Goal: Book appointment/travel/reservation

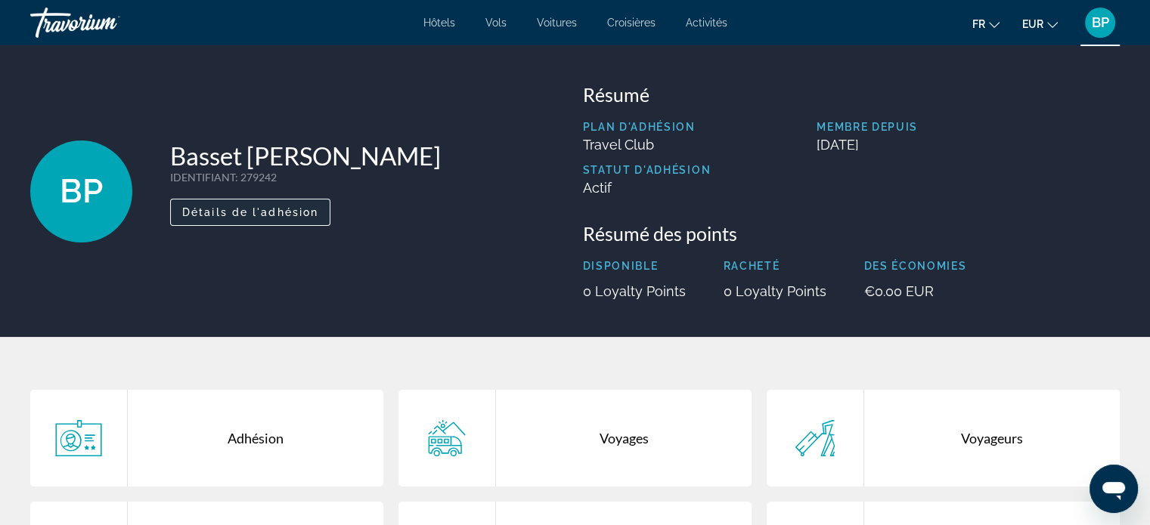
click at [315, 212] on span "Détails de l'adhésion" at bounding box center [250, 212] width 136 height 12
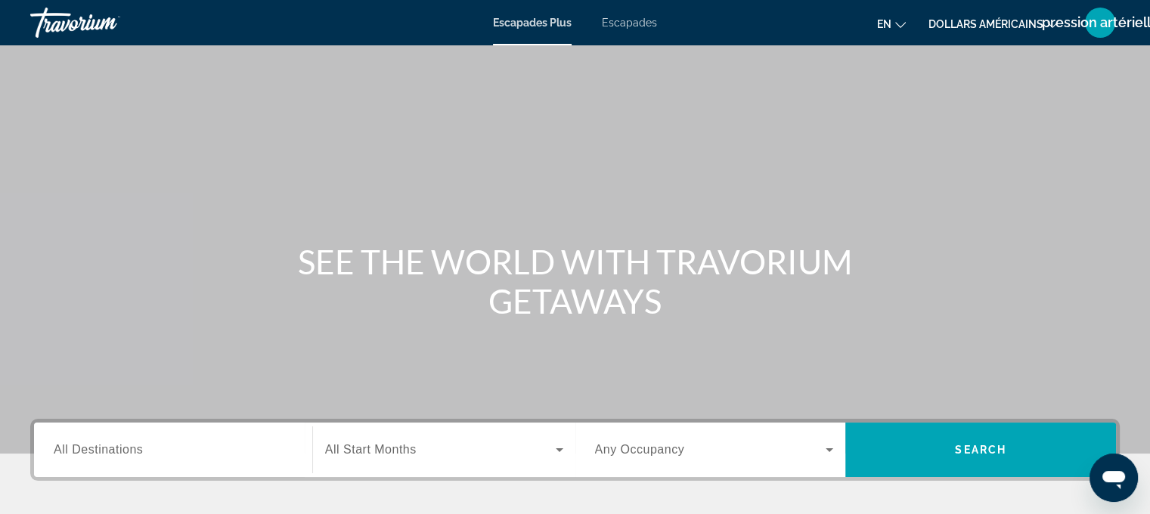
click at [791, 110] on div "Contenu principal" at bounding box center [575, 227] width 1150 height 454
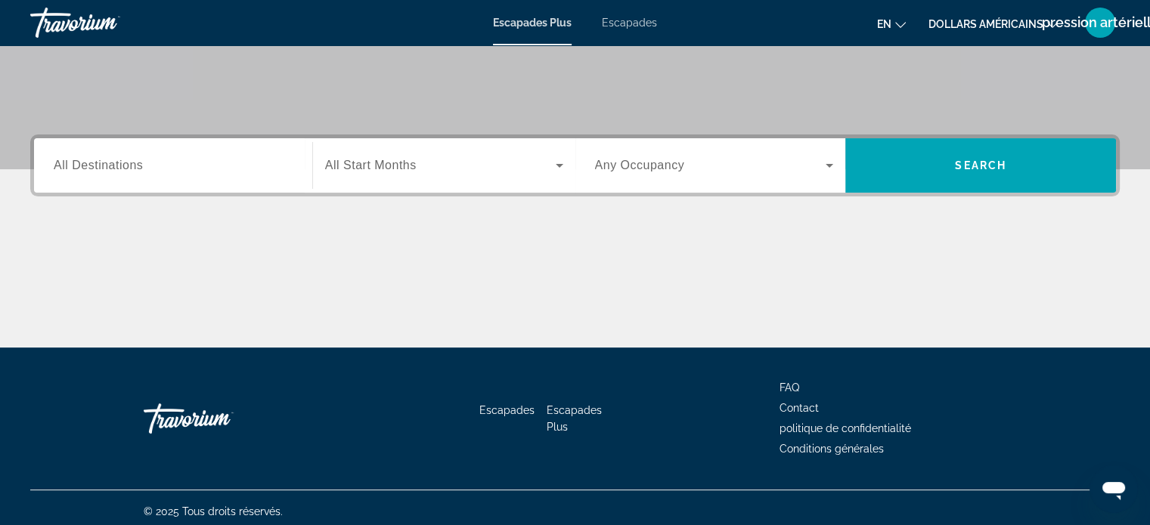
scroll to position [287, 0]
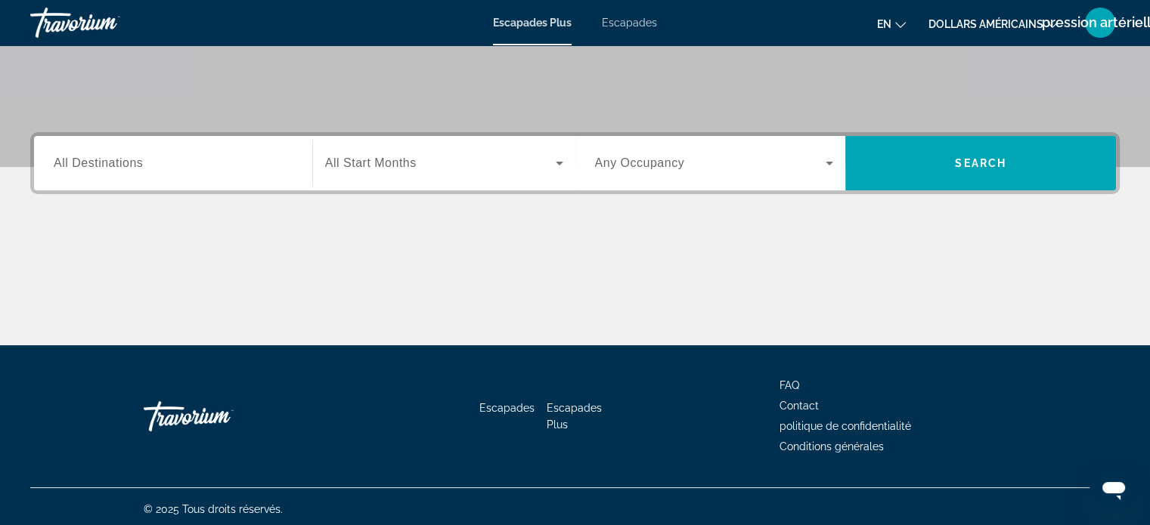
click at [688, 198] on div "Destination All Destinations Start Month All Start Months Occupancy Any Occupan…" at bounding box center [575, 238] width 1150 height 213
click at [685, 166] on span "Widget de recherche" at bounding box center [710, 163] width 231 height 18
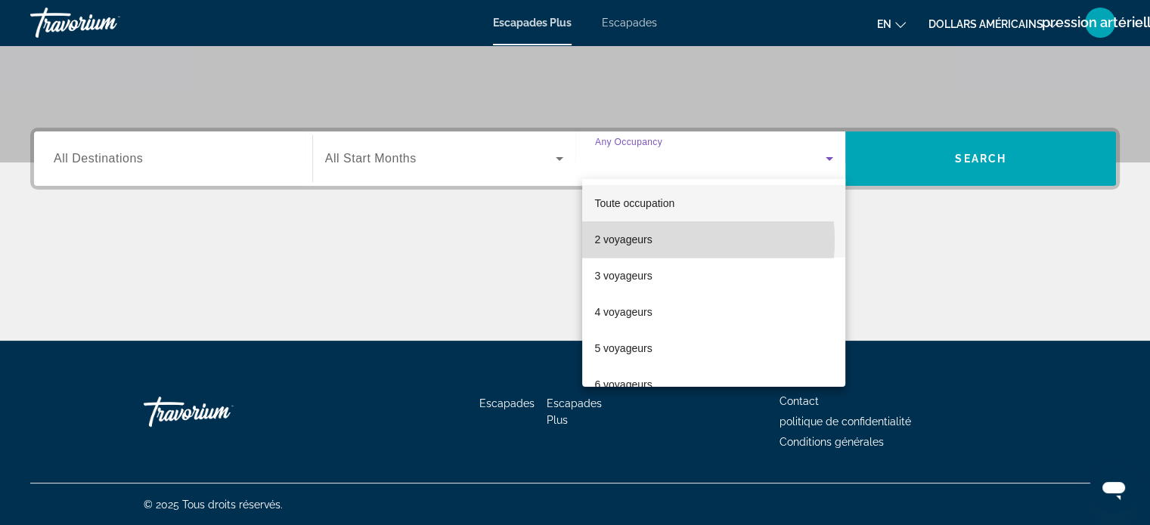
click at [643, 240] on font "2 voyageurs" at bounding box center [622, 240] width 57 height 12
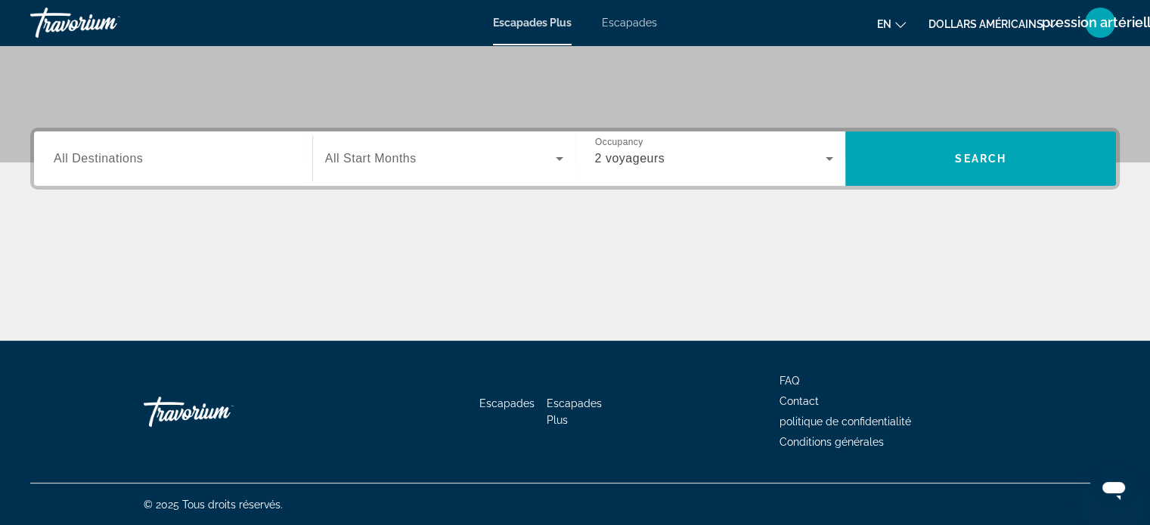
click at [502, 135] on div "Start Month All Start Months" at bounding box center [443, 159] width 263 height 54
click at [503, 156] on span "Widget de recherche" at bounding box center [440, 159] width 231 height 18
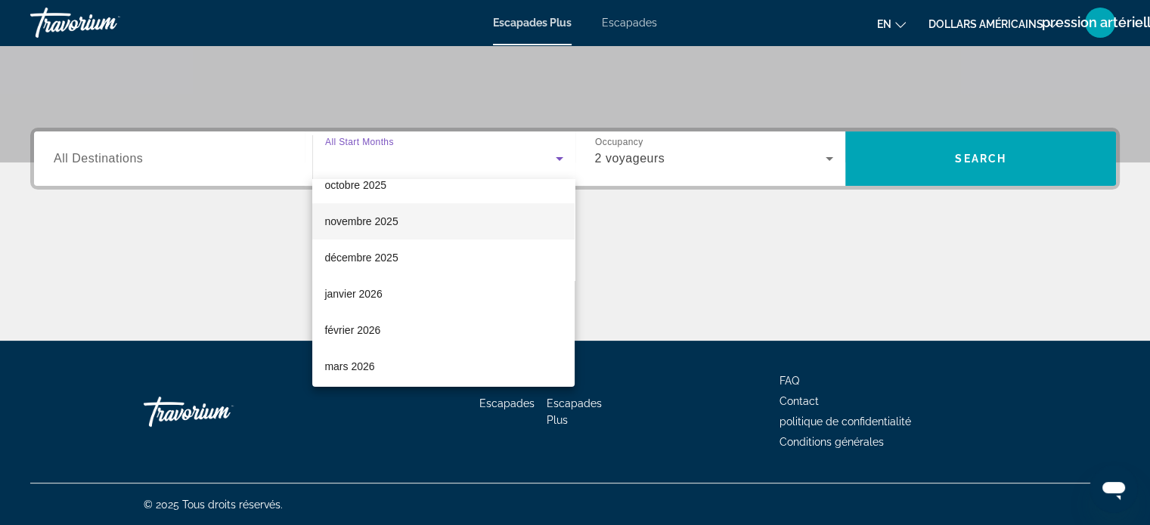
scroll to position [90, 0]
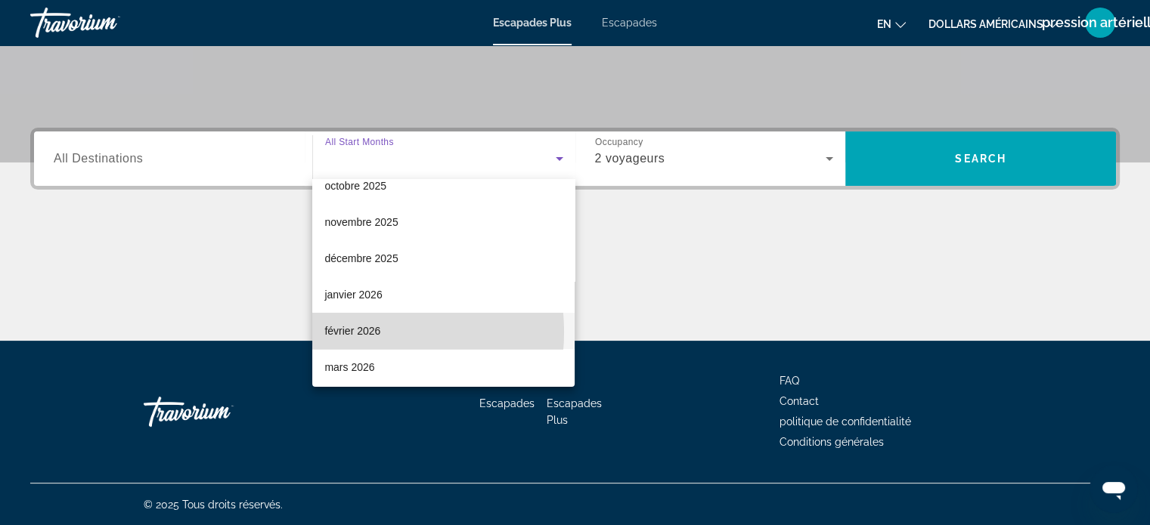
click at [359, 332] on font "février 2026" at bounding box center [352, 331] width 56 height 12
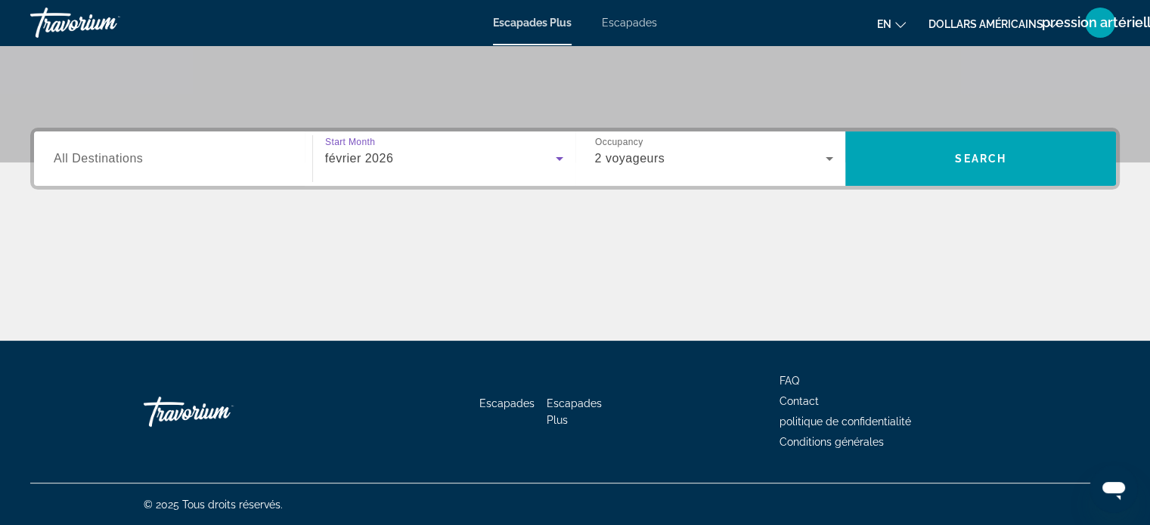
click at [496, 171] on div "février 2026" at bounding box center [444, 159] width 238 height 42
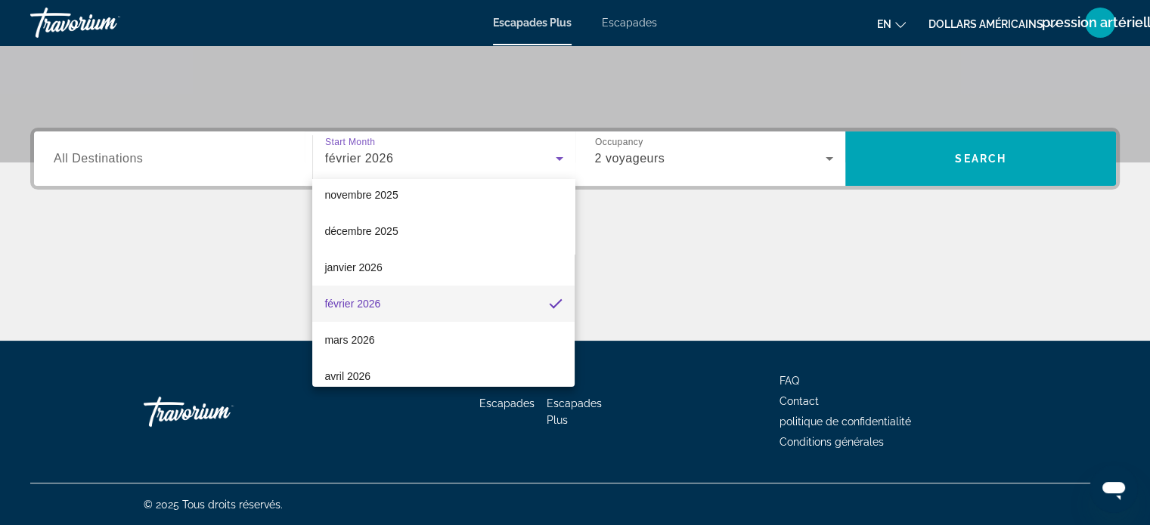
scroll to position [124, 0]
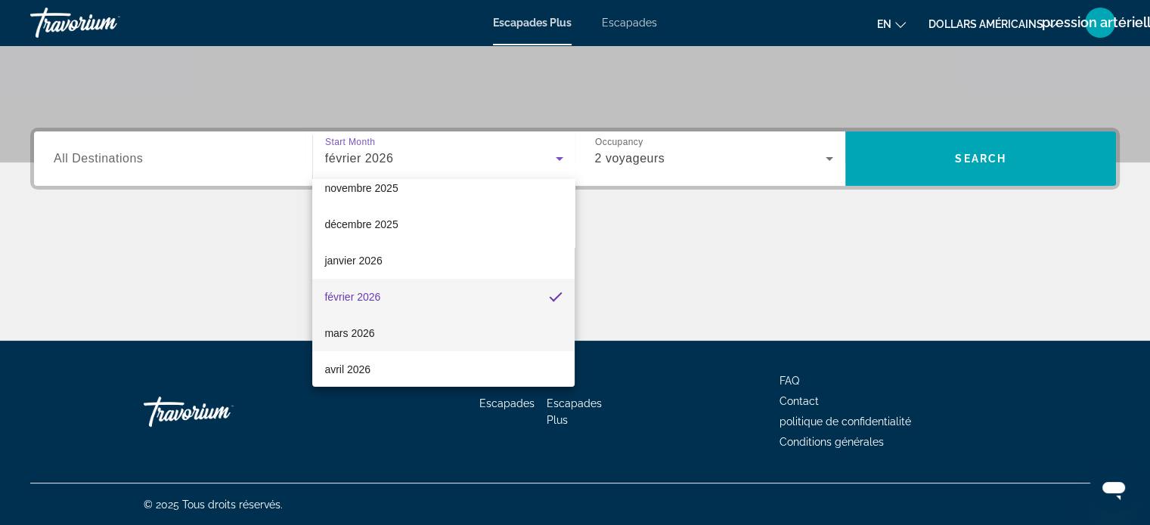
click at [383, 317] on mat-option "mars 2026" at bounding box center [443, 333] width 262 height 36
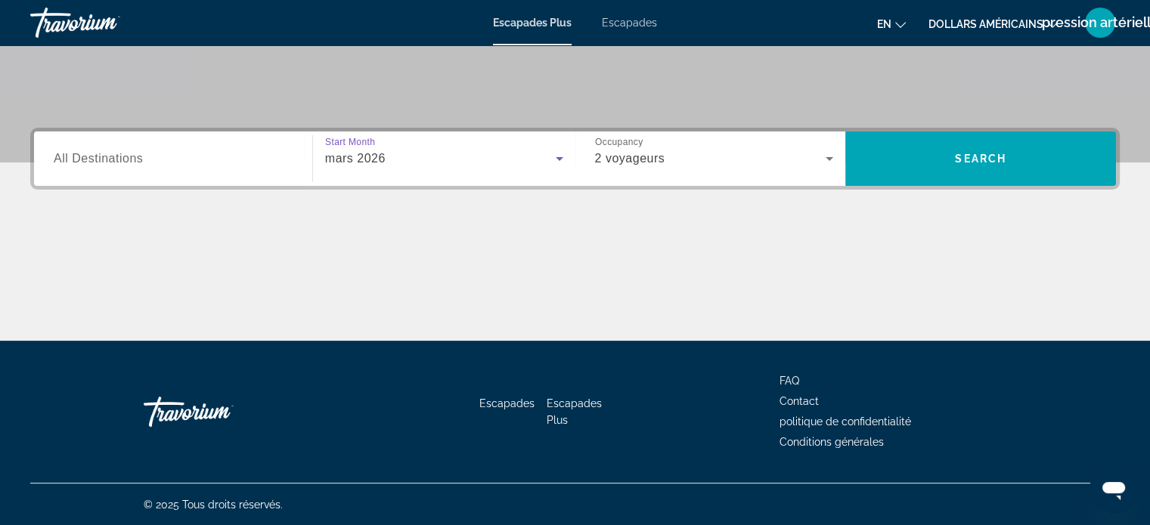
click at [466, 146] on div "mars 2026" at bounding box center [444, 159] width 238 height 42
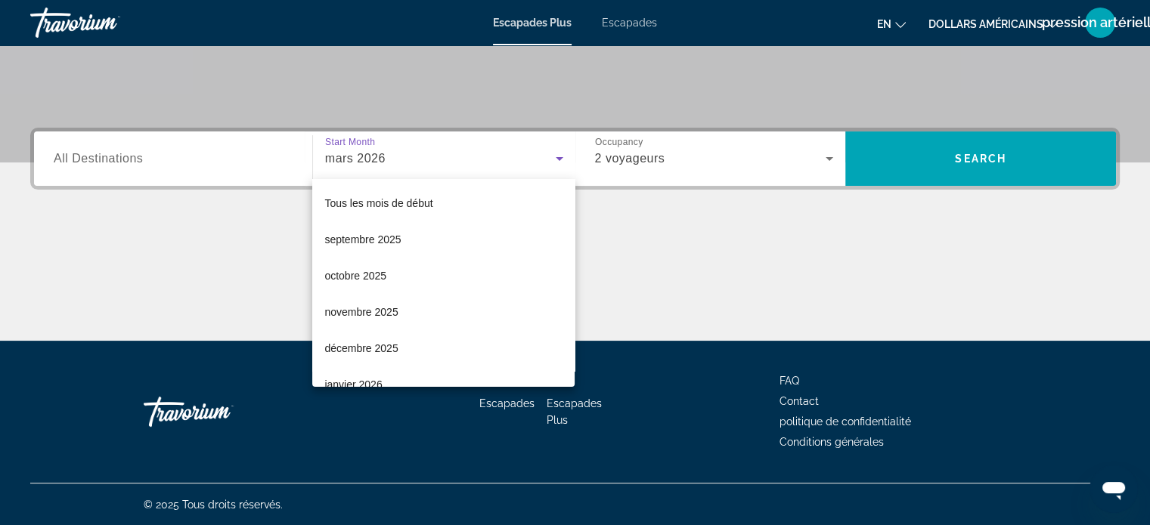
scroll to position [88, 0]
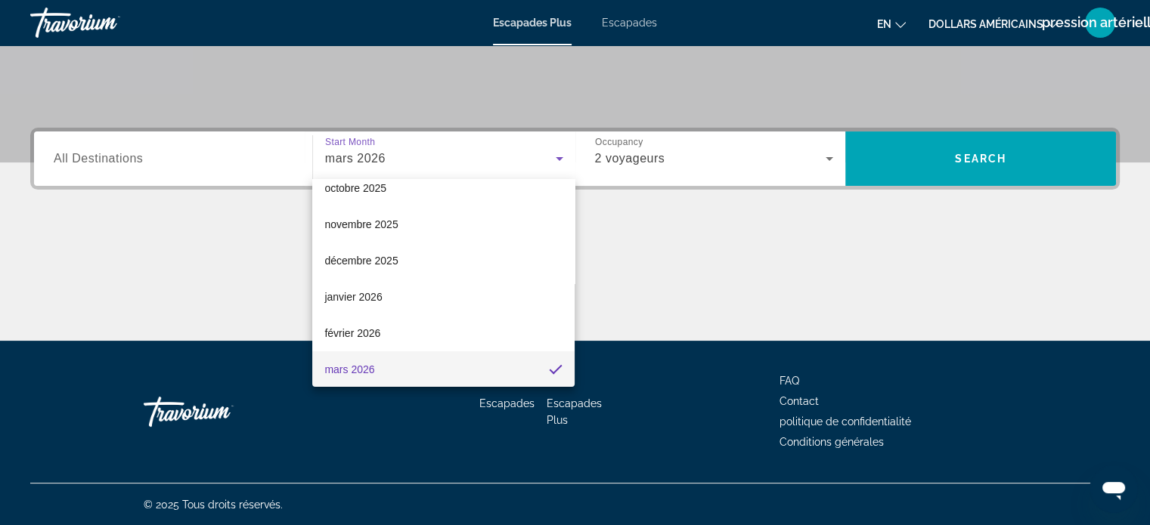
click at [680, 311] on div at bounding box center [575, 262] width 1150 height 525
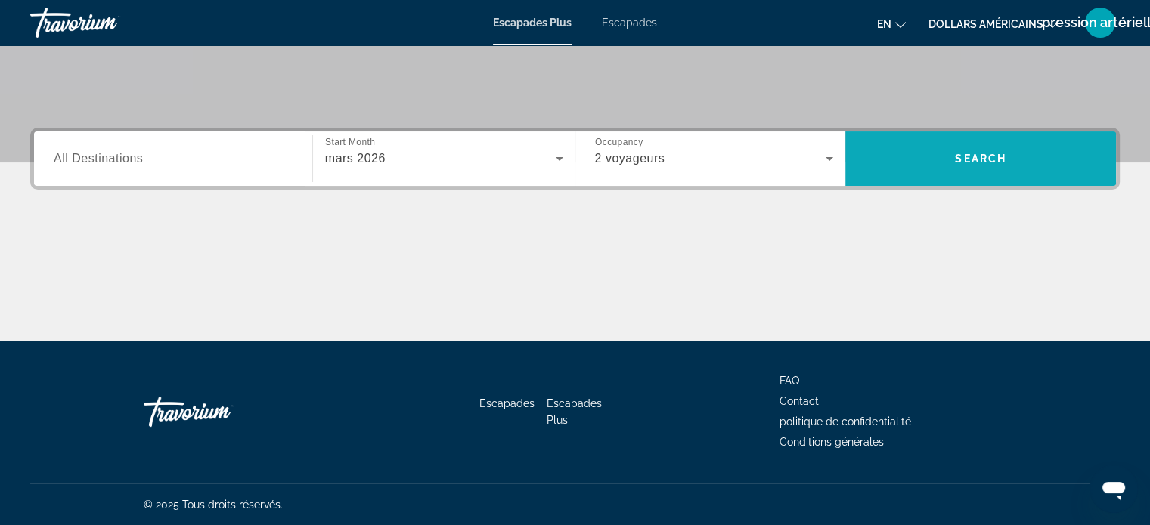
click at [989, 163] on span "Search" at bounding box center [980, 159] width 51 height 12
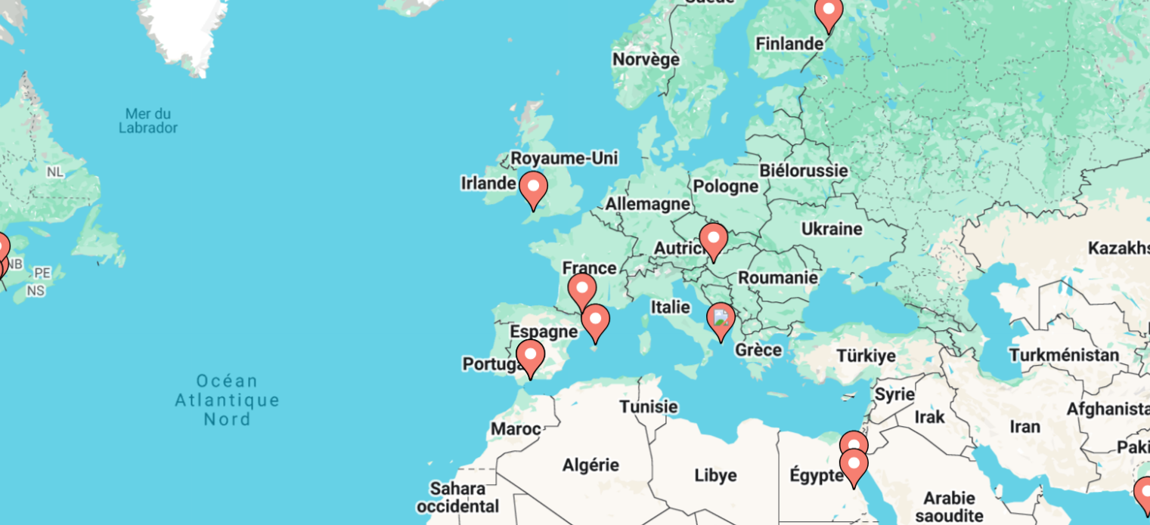
drag, startPoint x: 677, startPoint y: 242, endPoint x: 593, endPoint y: 254, distance: 84.8
click at [593, 254] on div "Pour activer le glissement avec le clavier, appuyez sur Alt+Entrée. Une fois ce…" at bounding box center [574, 333] width 1089 height 454
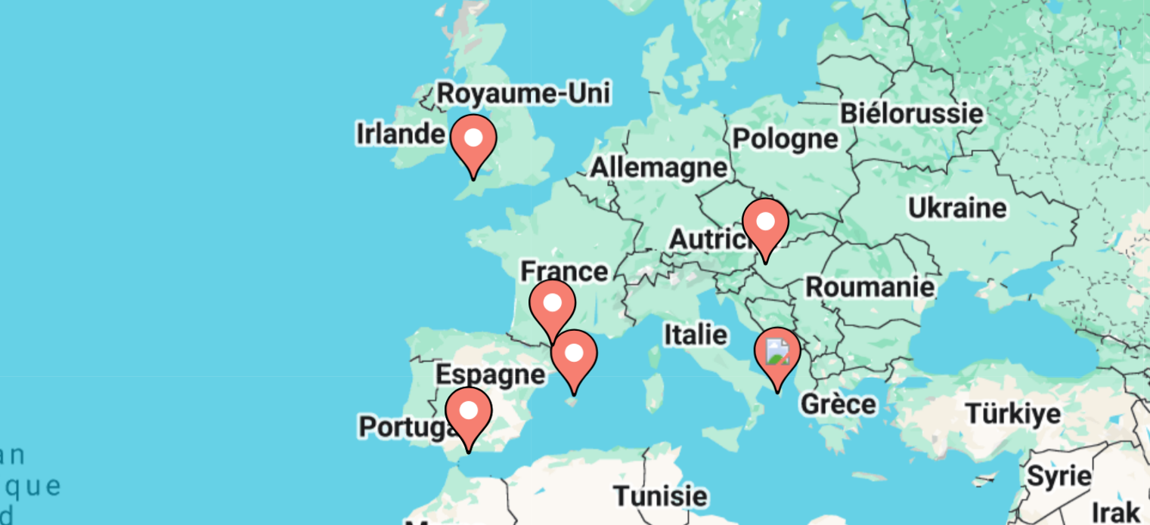
drag, startPoint x: 614, startPoint y: 250, endPoint x: 583, endPoint y: 252, distance: 31.1
click at [583, 252] on div "Pour activer le glissement avec le clavier, appuyez sur Alt+Entrée. Une fois ce…" at bounding box center [574, 333] width 1089 height 454
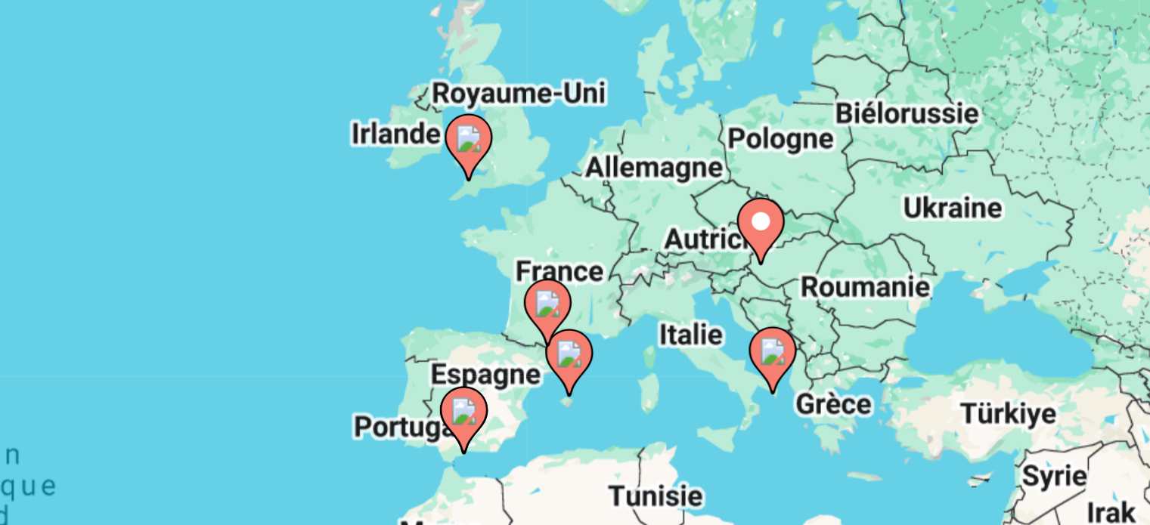
click at [575, 303] on icon "Contenu principal" at bounding box center [578, 301] width 14 height 20
type input "**********"
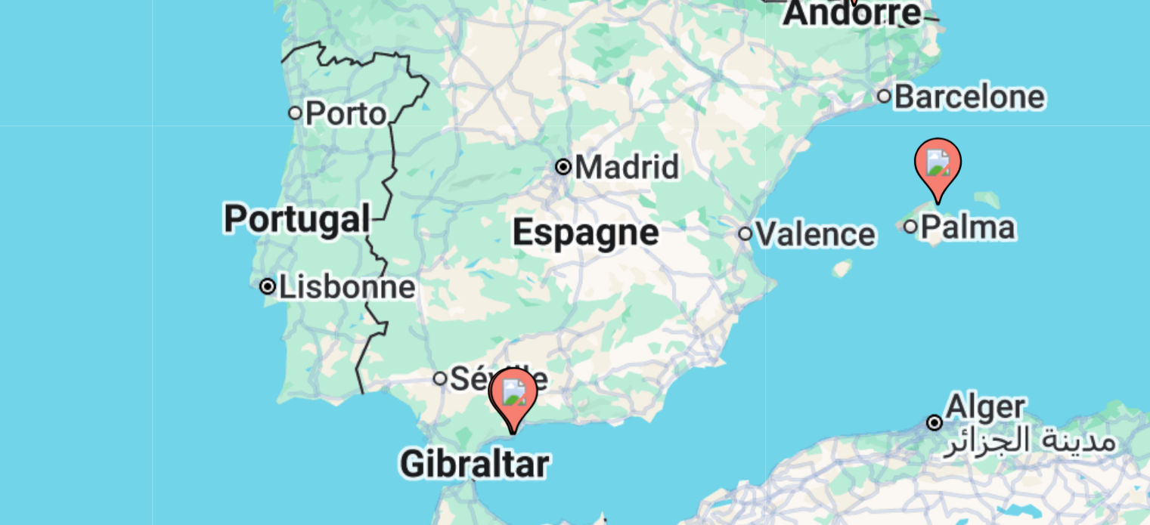
drag, startPoint x: 585, startPoint y: 297, endPoint x: 607, endPoint y: 265, distance: 39.2
click at [607, 265] on div "Pour activer le glissement avec le clavier, appuyez sur Alt+Entrée. Une fois ce…" at bounding box center [574, 333] width 1089 height 454
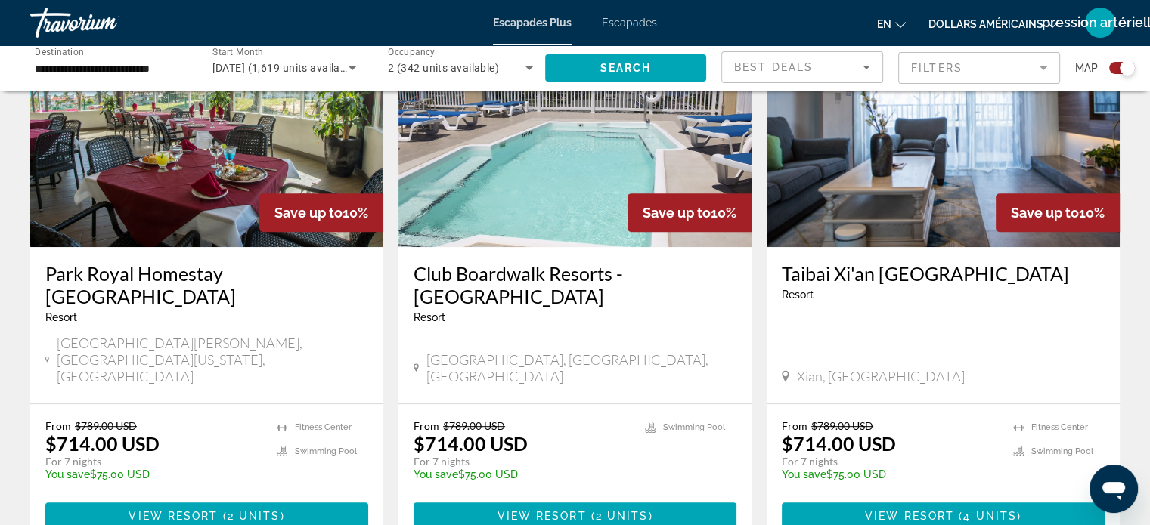
scroll to position [608, 0]
click at [898, 26] on icon "Changer de langue" at bounding box center [900, 25] width 11 height 11
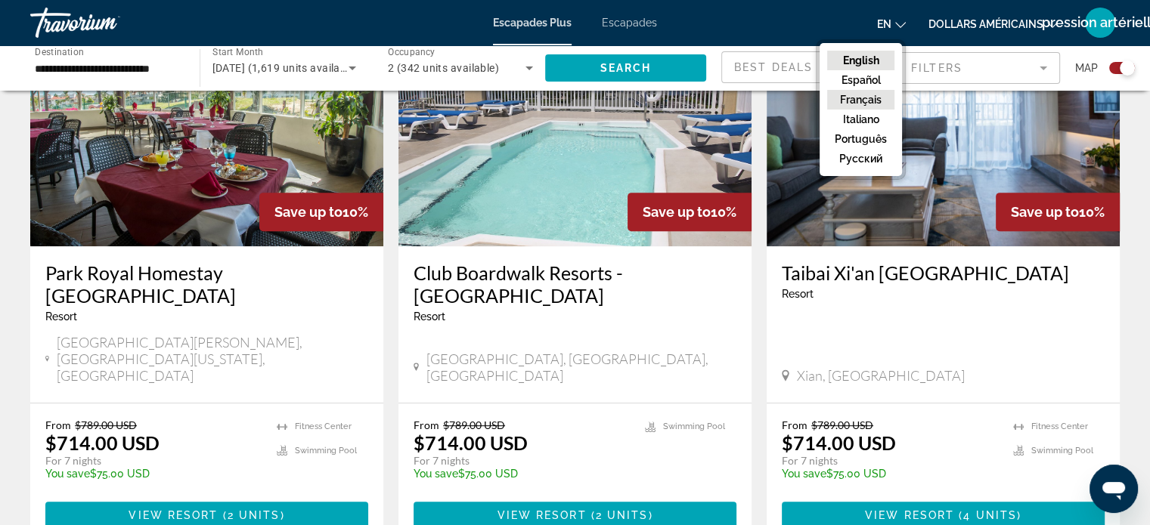
click at [865, 99] on button "Français" at bounding box center [860, 100] width 67 height 20
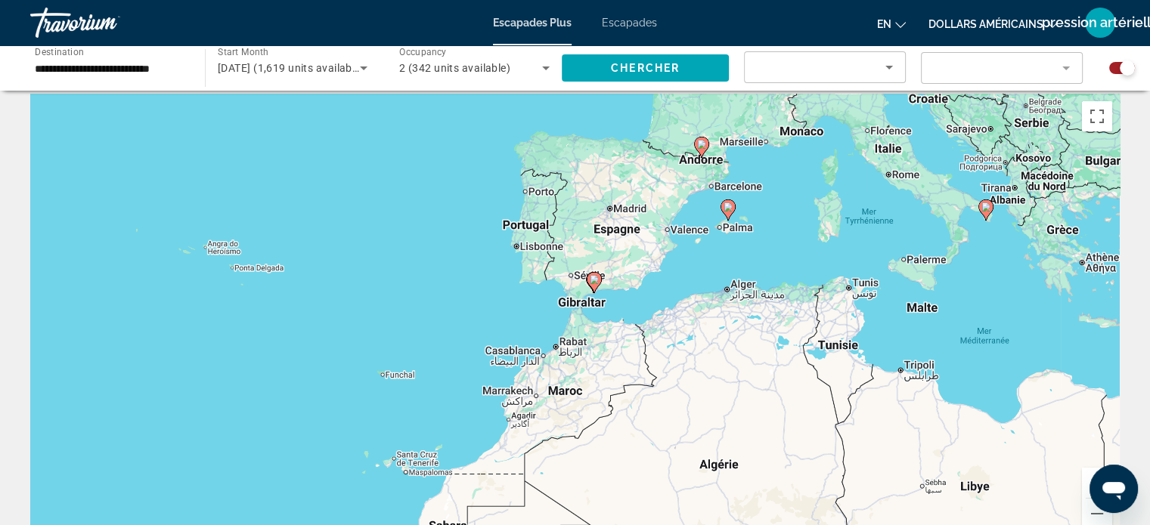
scroll to position [0, 0]
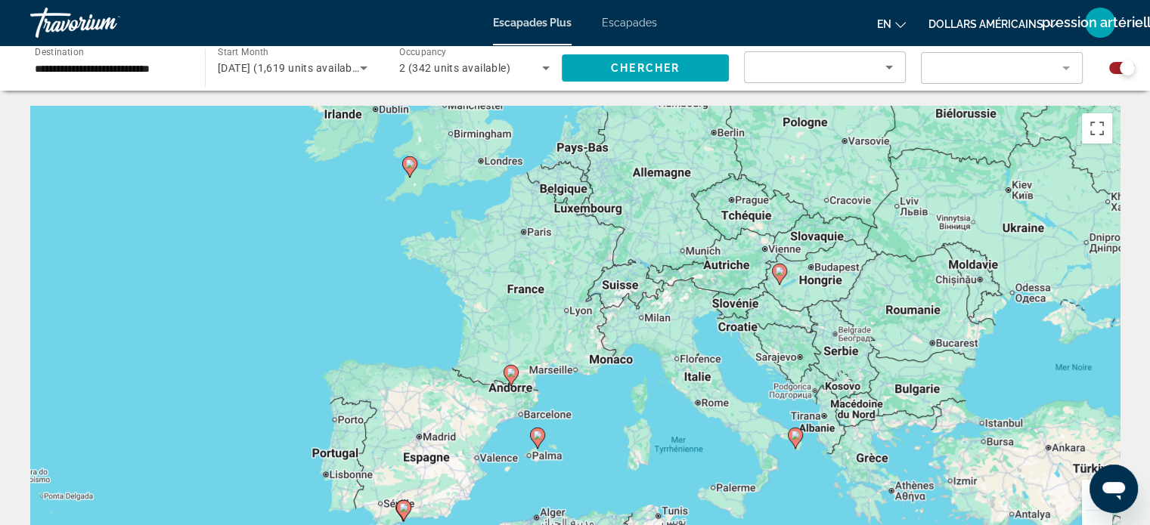
drag, startPoint x: 402, startPoint y: 269, endPoint x: 212, endPoint y: 487, distance: 289.3
click at [212, 487] on div "Pour activer le glissement avec le clavier, appuyez sur Alt+Entrée. Une fois ce…" at bounding box center [574, 333] width 1089 height 454
click at [92, 75] on input "**********" at bounding box center [110, 69] width 150 height 18
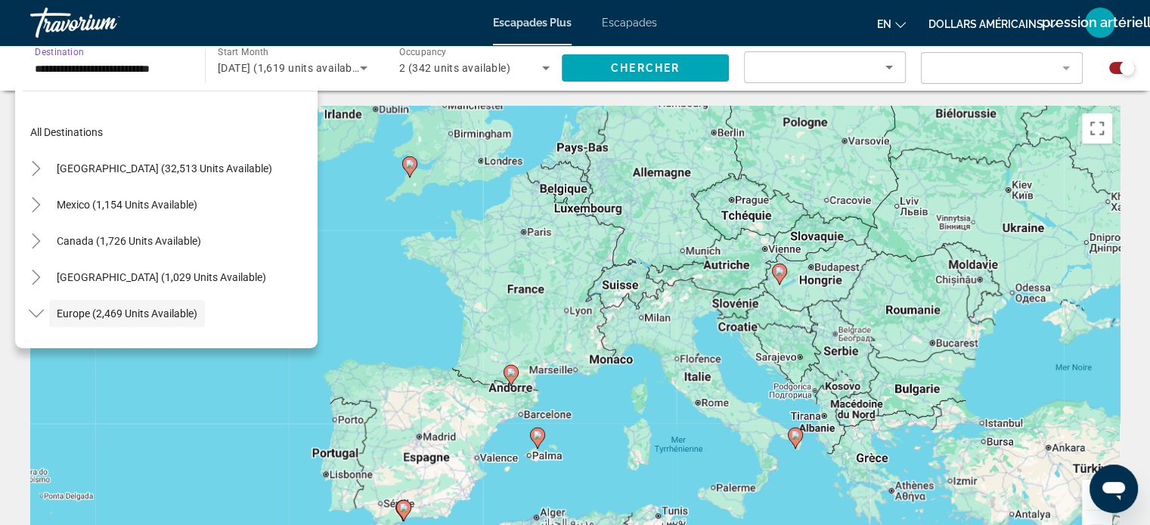
click at [67, 70] on input "**********" at bounding box center [110, 69] width 150 height 18
click at [64, 122] on span "Search widget" at bounding box center [170, 132] width 295 height 36
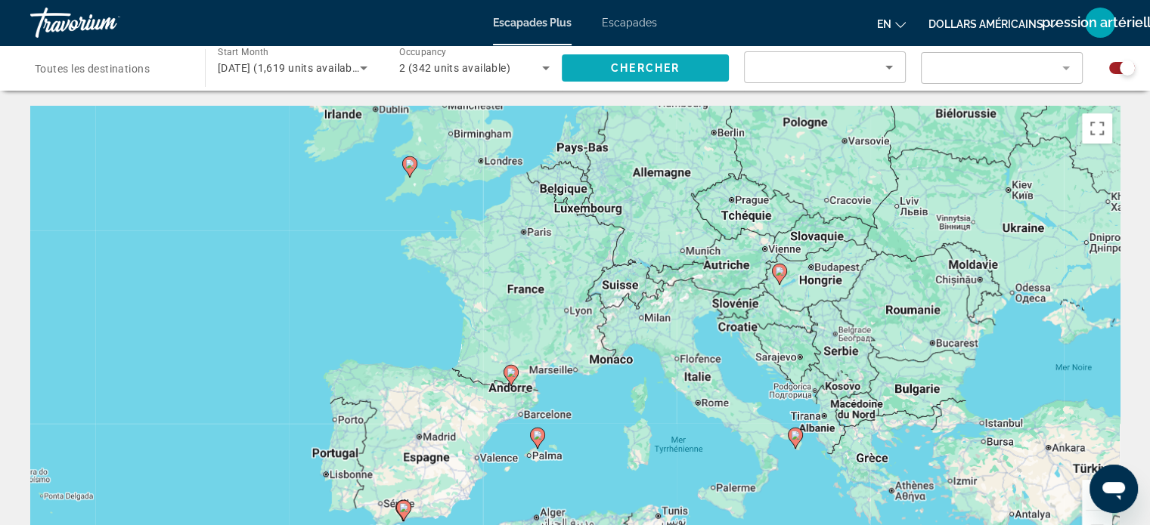
click at [625, 78] on span "Search widget" at bounding box center [645, 68] width 167 height 36
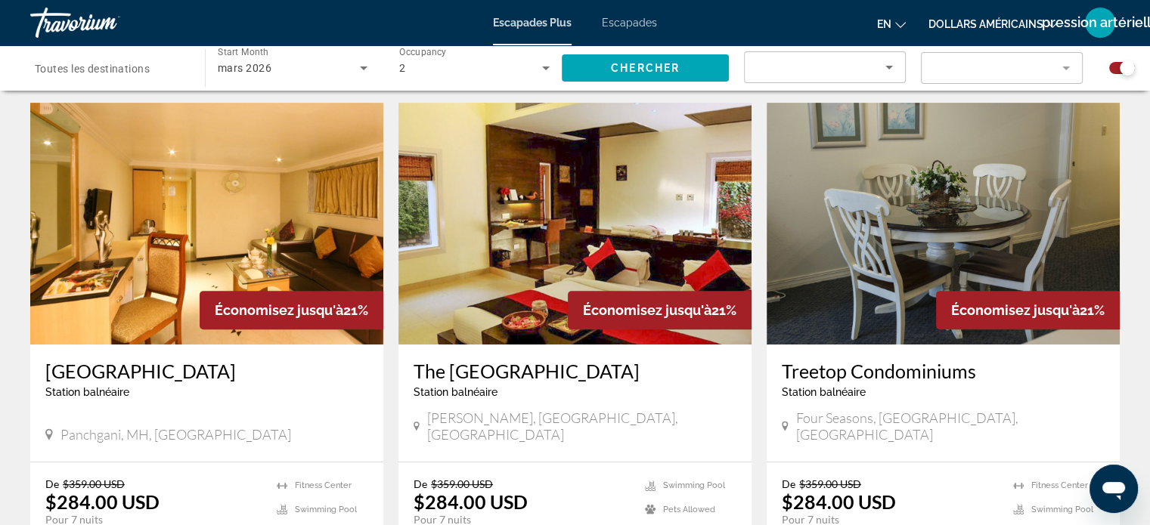
scroll to position [522, 0]
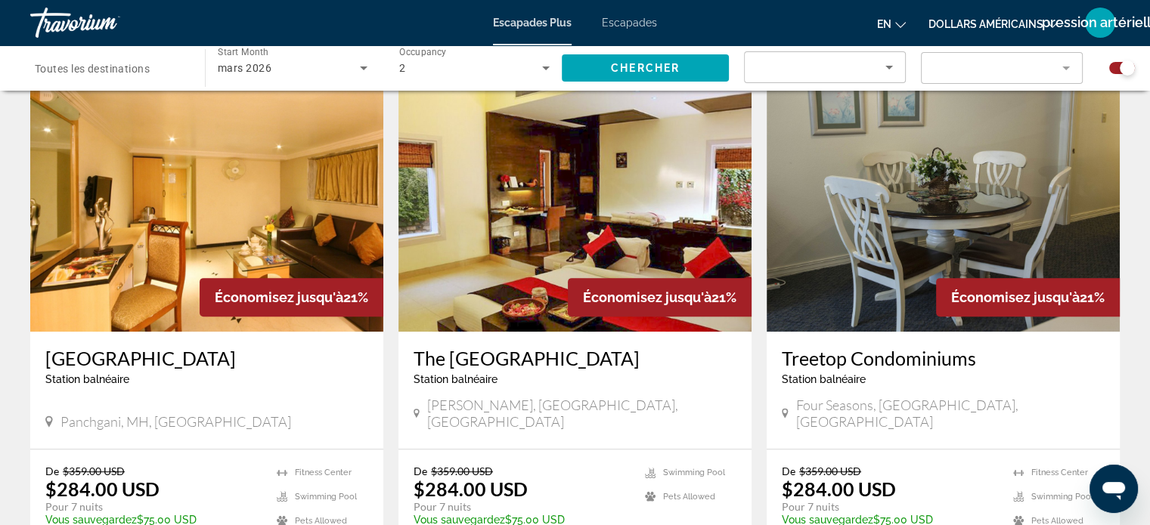
click at [892, 31] on button "en English Español Français Italiano Português русский" at bounding box center [891, 24] width 29 height 22
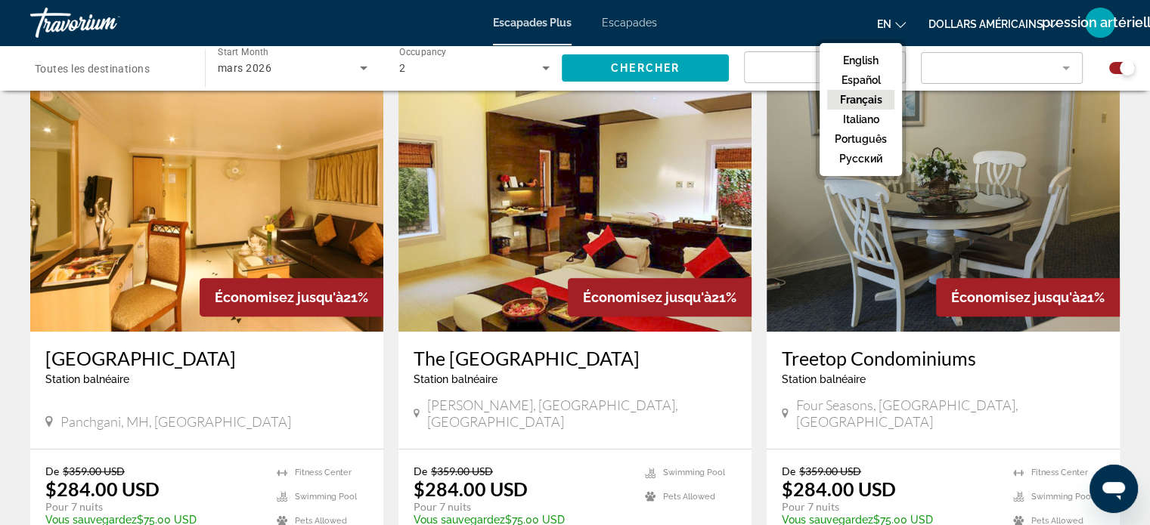
click at [856, 101] on button "Français" at bounding box center [860, 100] width 67 height 20
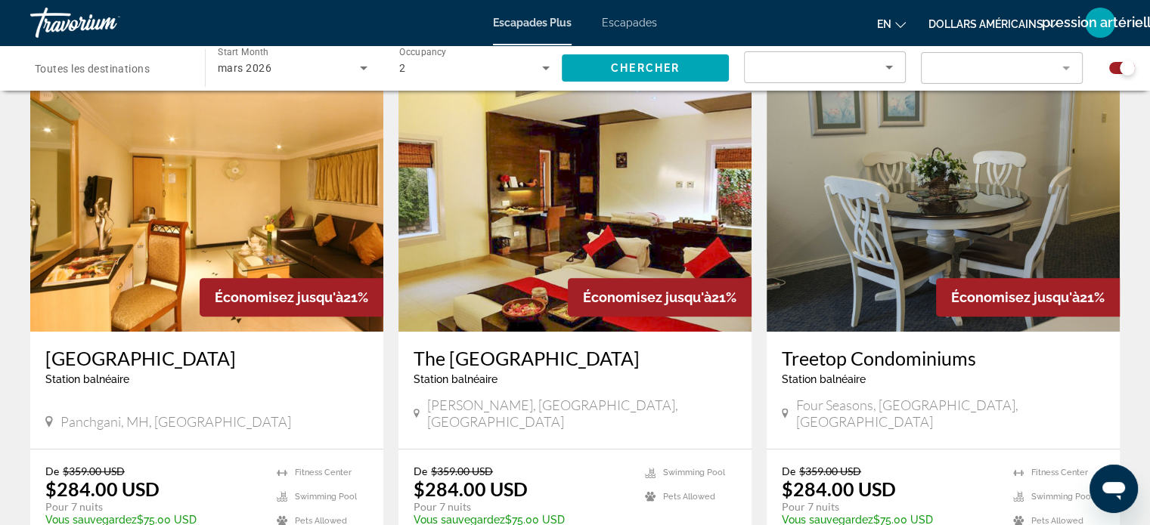
click at [1001, 23] on font "dollars américains" at bounding box center [985, 24] width 115 height 12
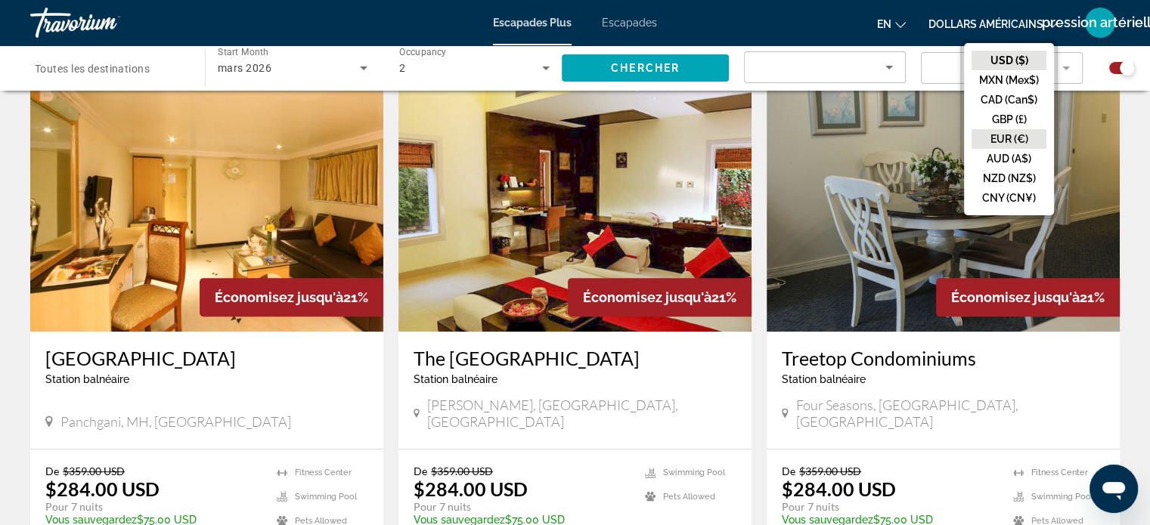
click at [1008, 138] on button "EUR (€)" at bounding box center [1008, 139] width 75 height 20
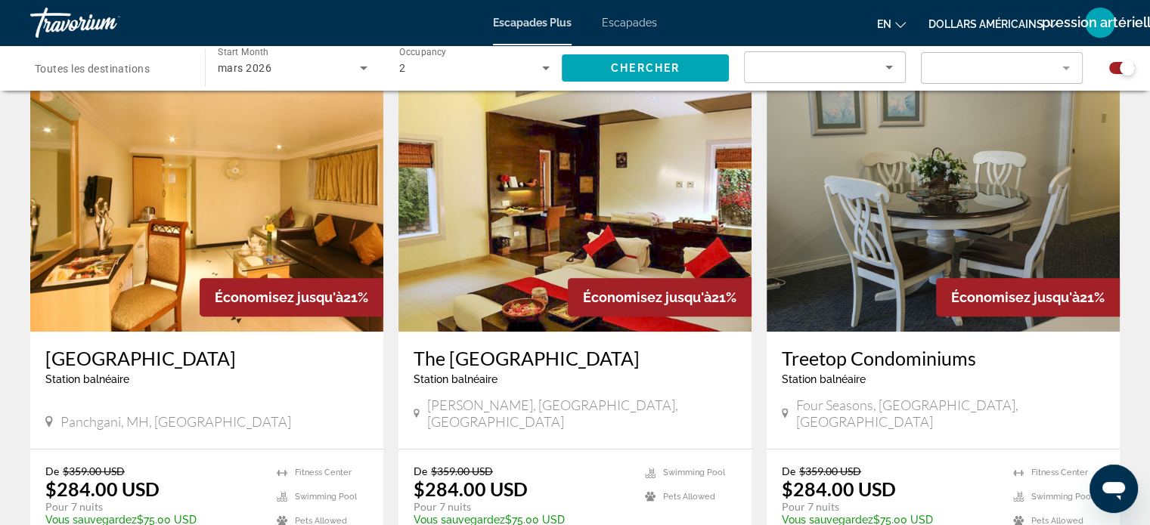
click at [976, 23] on font "dollars américains" at bounding box center [985, 24] width 115 height 12
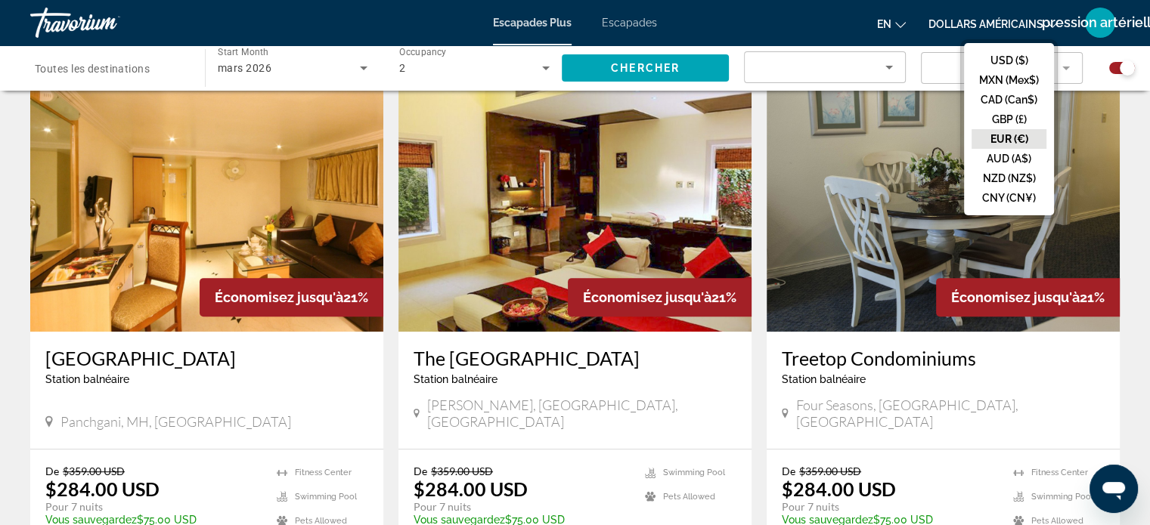
click at [1014, 135] on button "EUR (€)" at bounding box center [1008, 139] width 75 height 20
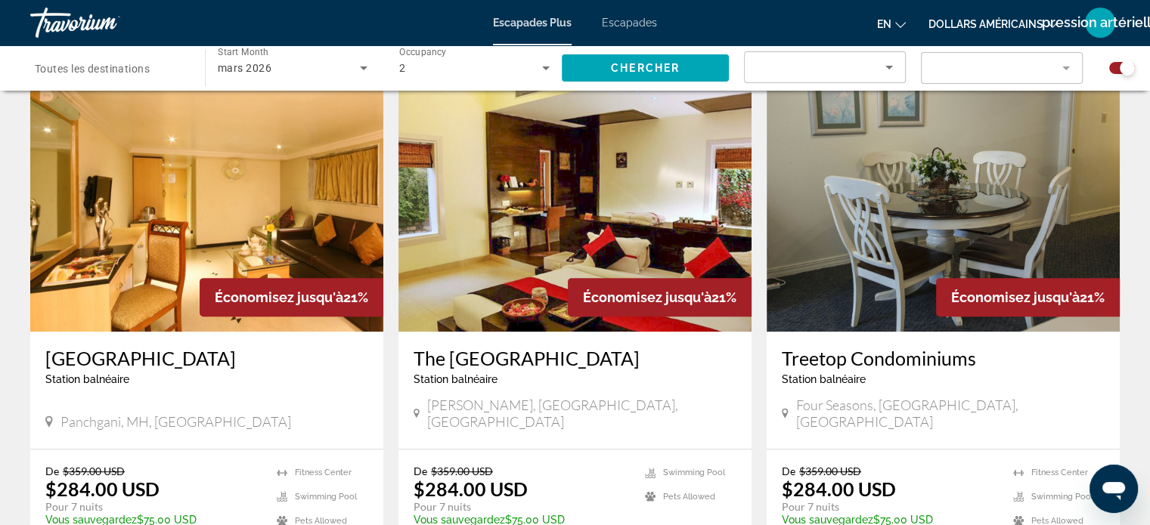
click at [881, 25] on font "en" at bounding box center [884, 24] width 14 height 12
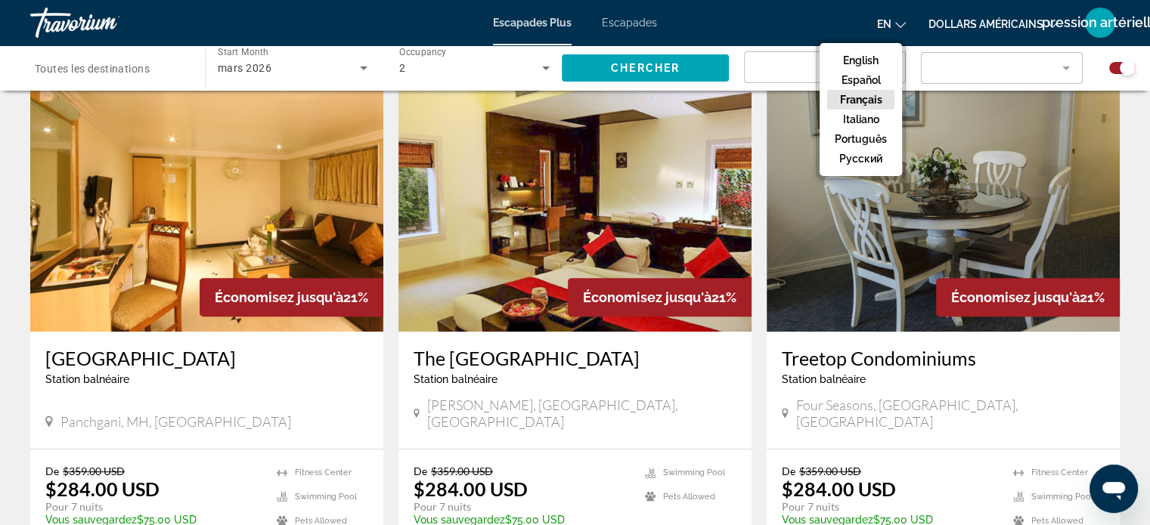
click at [877, 101] on button "Français" at bounding box center [860, 100] width 67 height 20
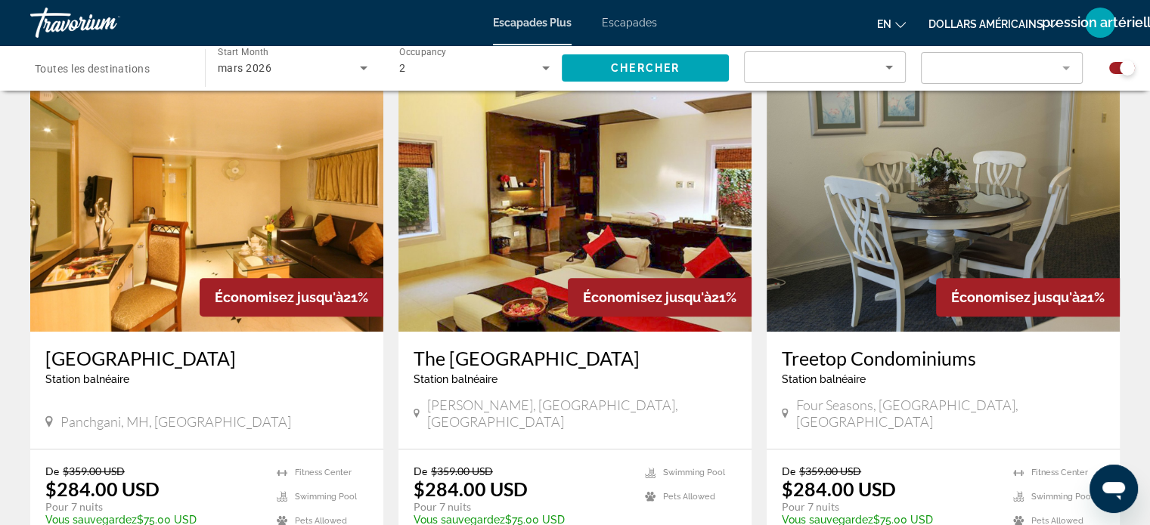
click at [904, 20] on icon "Changer de langue" at bounding box center [900, 25] width 11 height 11
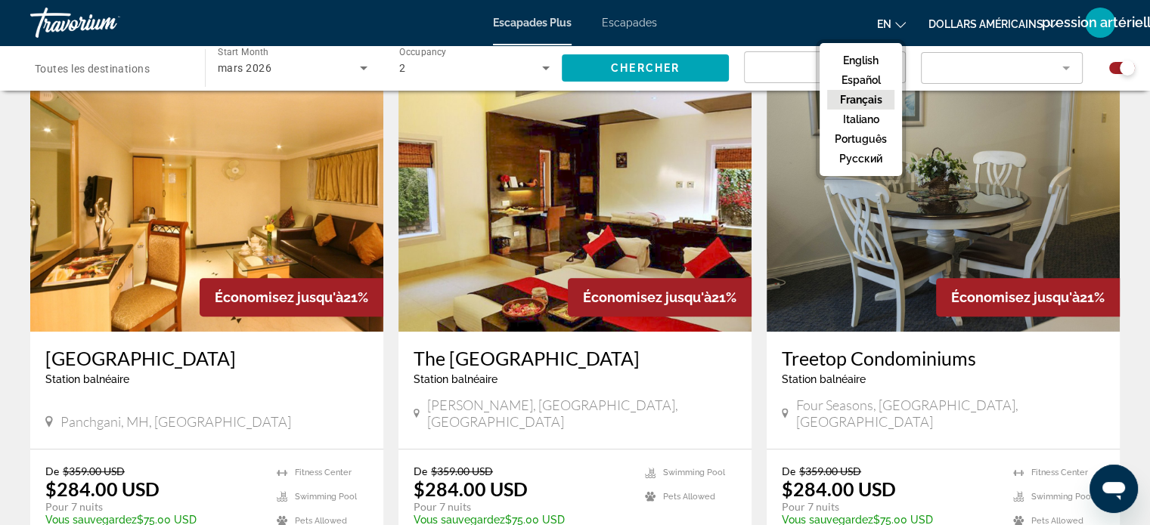
click at [848, 96] on button "Français" at bounding box center [860, 100] width 67 height 20
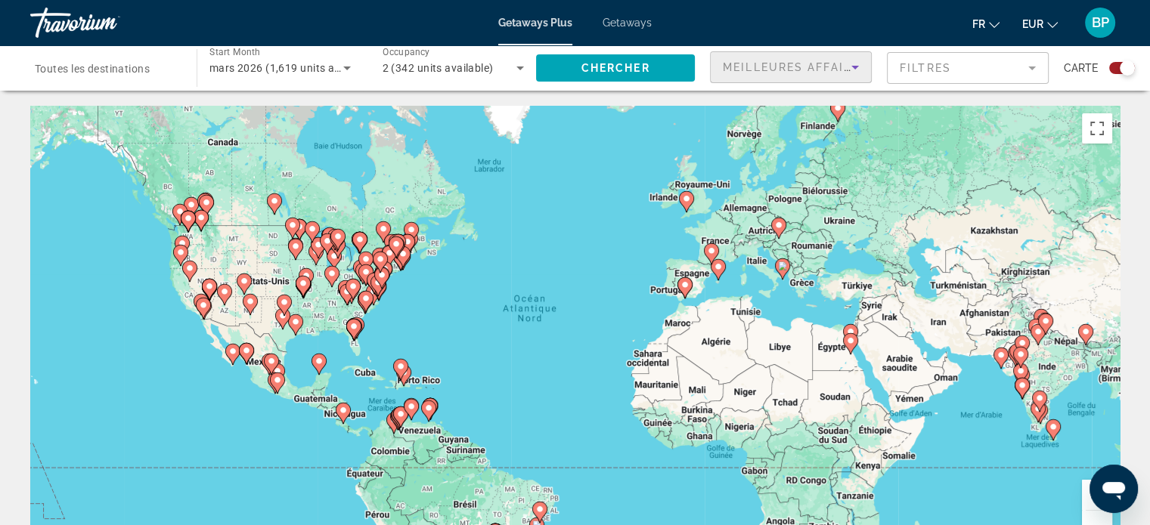
click at [822, 68] on span "Meilleures affaires" at bounding box center [795, 67] width 145 height 12
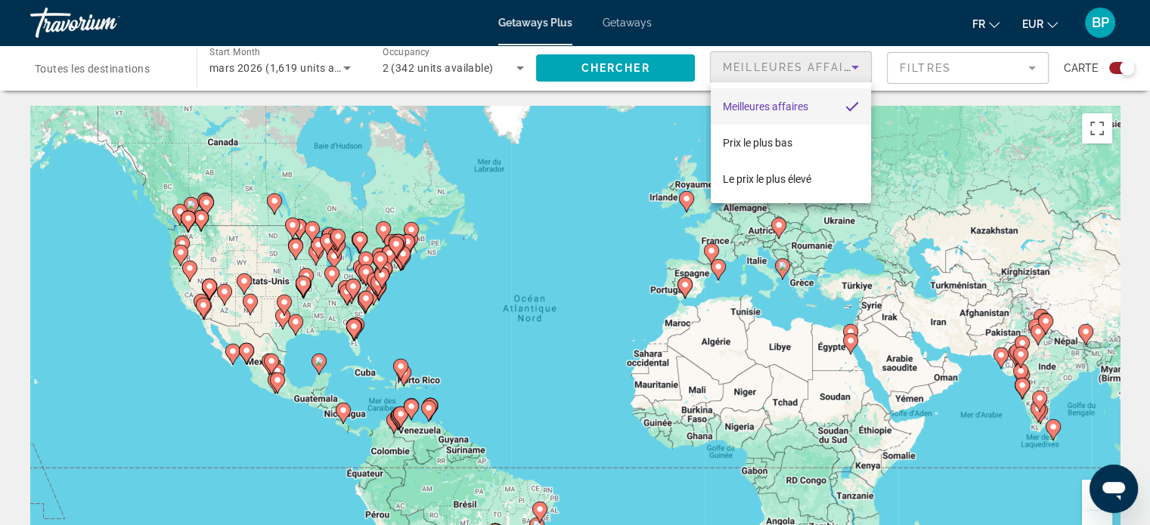
click at [945, 67] on div at bounding box center [575, 262] width 1150 height 525
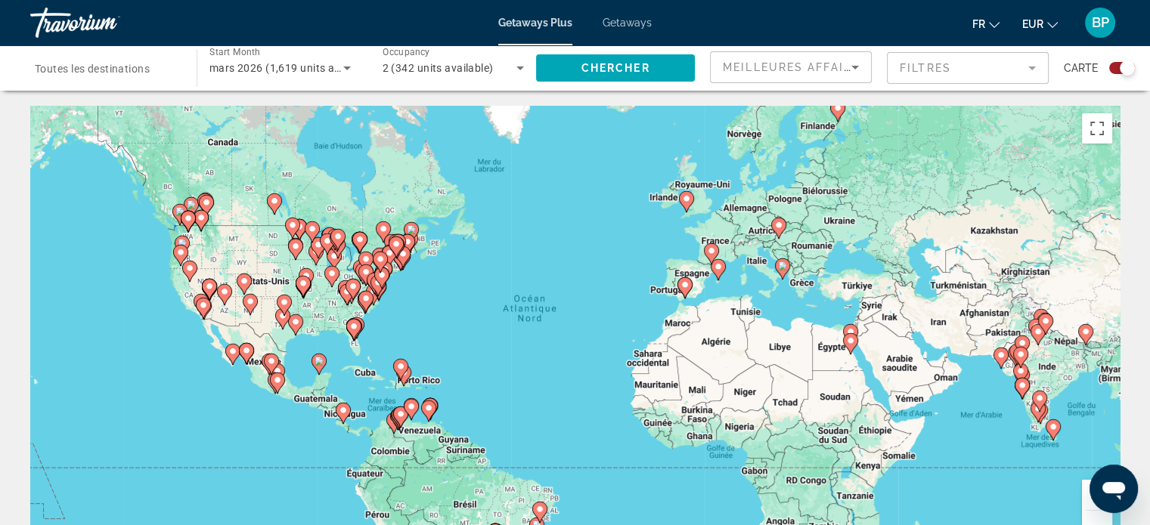
click at [945, 67] on mat-form-field "Filtres" at bounding box center [968, 68] width 162 height 32
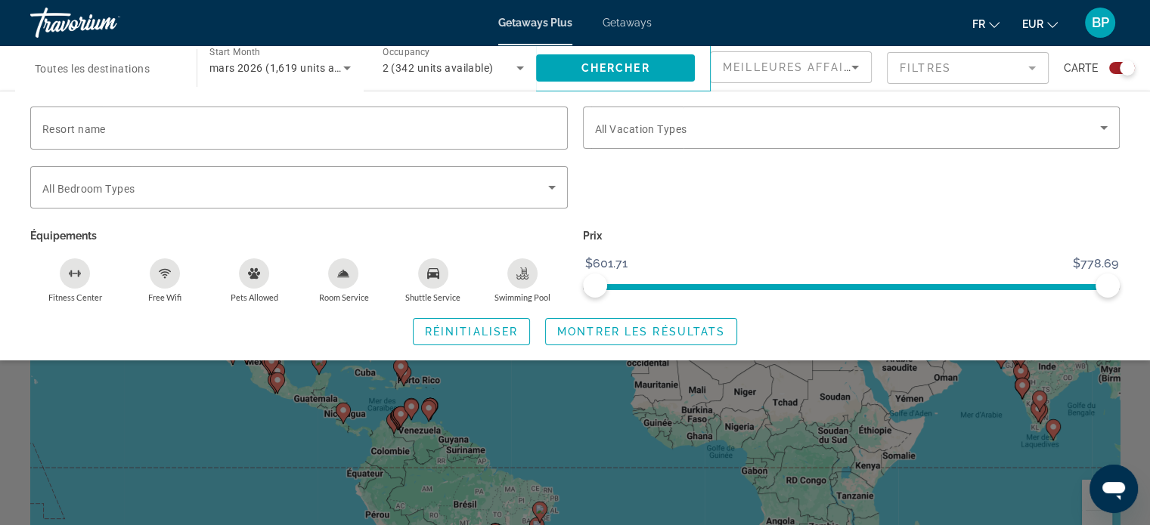
click at [1023, 60] on mat-form-field "Filtres" at bounding box center [968, 68] width 162 height 32
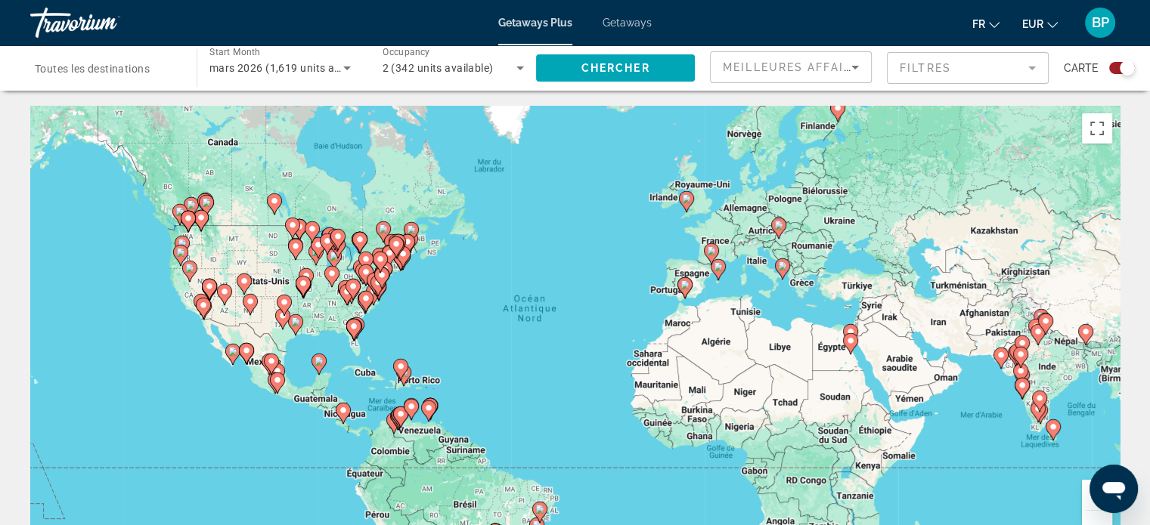
click at [766, 60] on div "Meilleures affaires" at bounding box center [787, 67] width 129 height 18
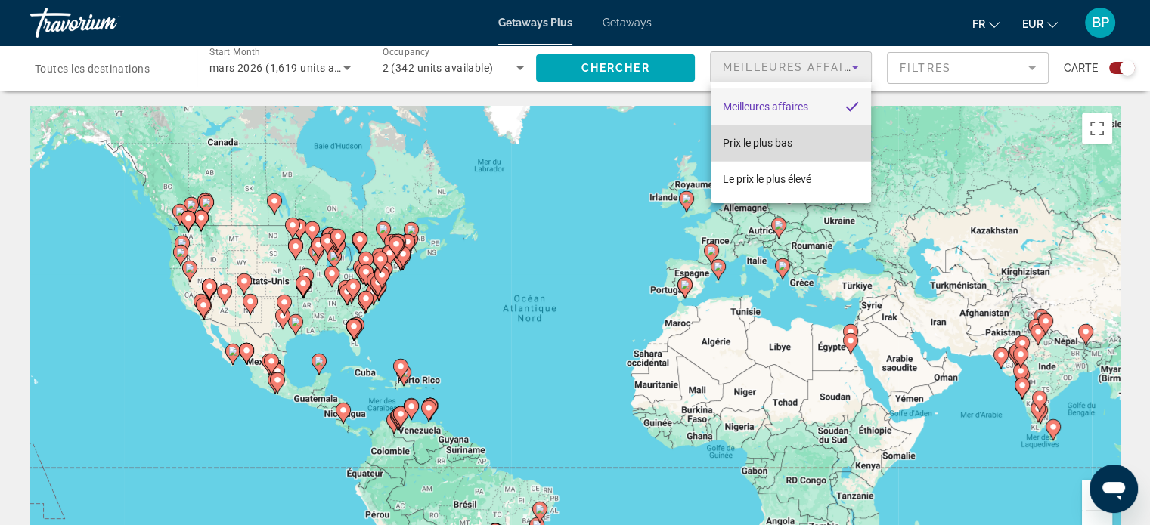
click at [779, 147] on span "Prix ​​le plus bas" at bounding box center [758, 143] width 70 height 12
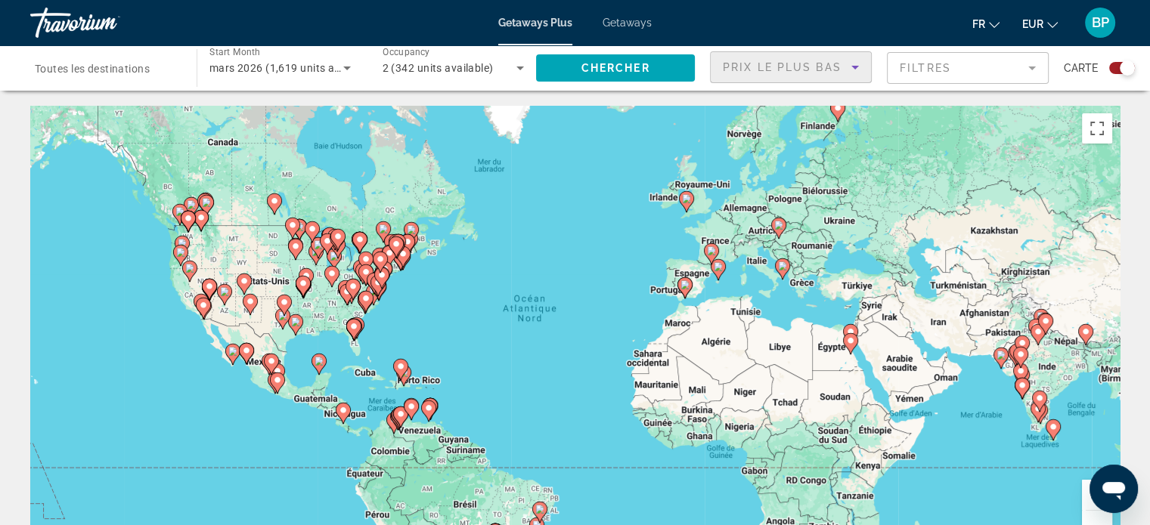
click at [853, 63] on icon "Sort by" at bounding box center [855, 67] width 18 height 18
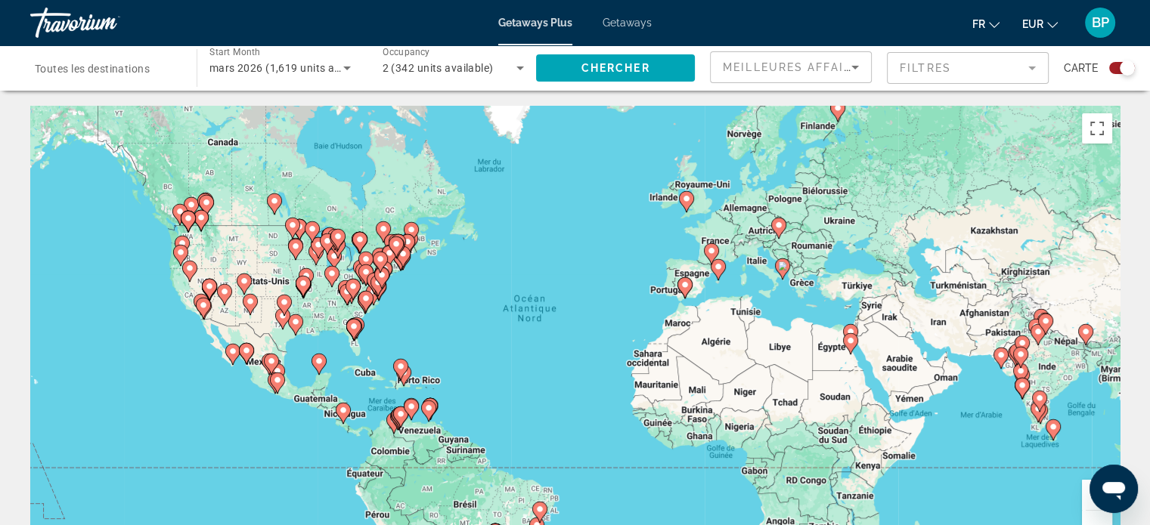
click at [100, 63] on span "Toutes les destinations" at bounding box center [92, 69] width 115 height 12
click at [100, 63] on input "Destination Toutes les destinations" at bounding box center [106, 69] width 142 height 18
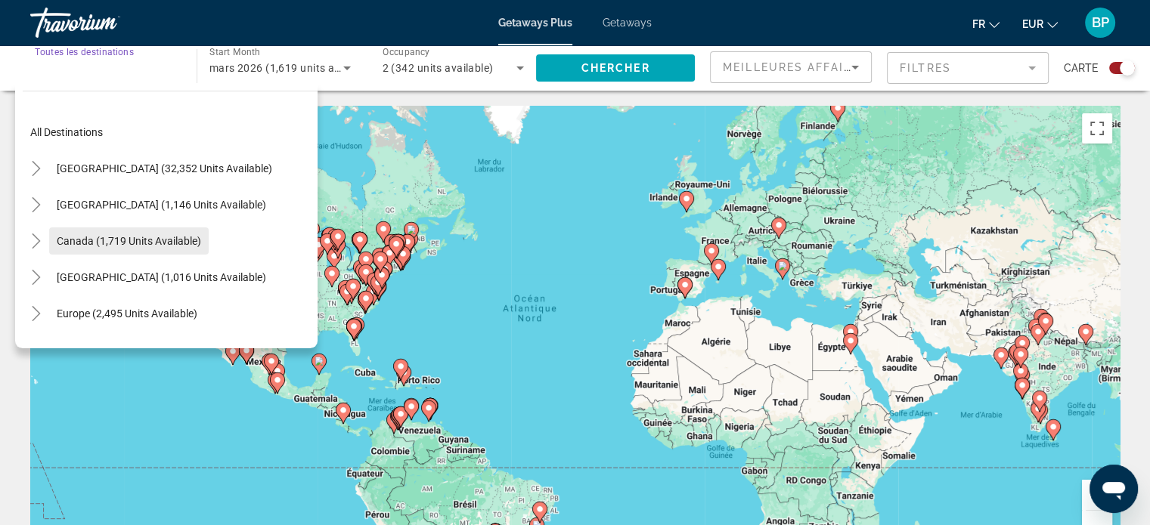
click at [144, 236] on span "Canada (1,719 units available)" at bounding box center [129, 241] width 144 height 12
type input "**********"
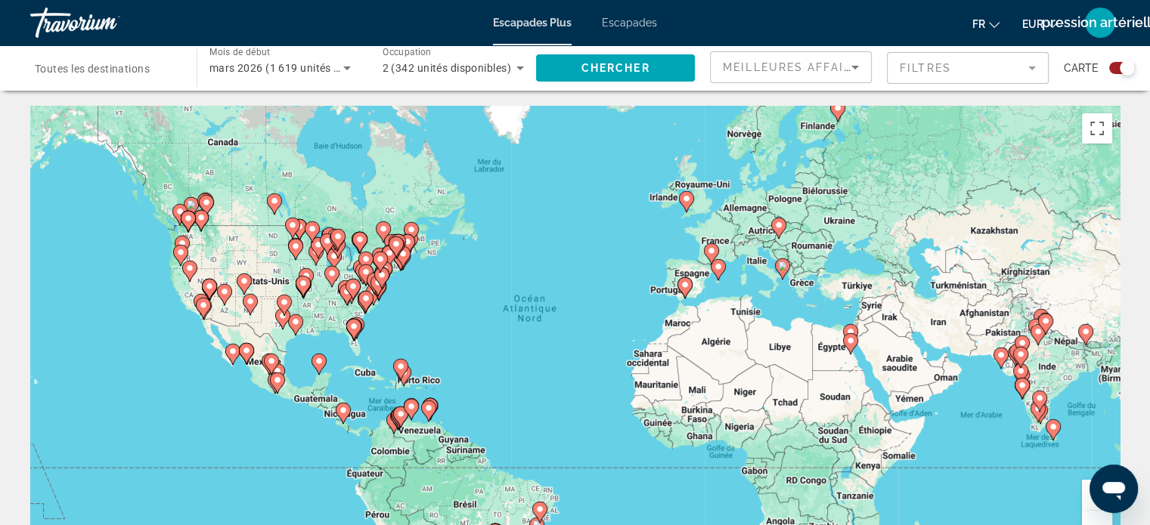
click at [134, 64] on font "Toutes les destinations" at bounding box center [92, 69] width 115 height 12
click at [134, 64] on input "Destination Toutes les destinations" at bounding box center [106, 69] width 142 height 18
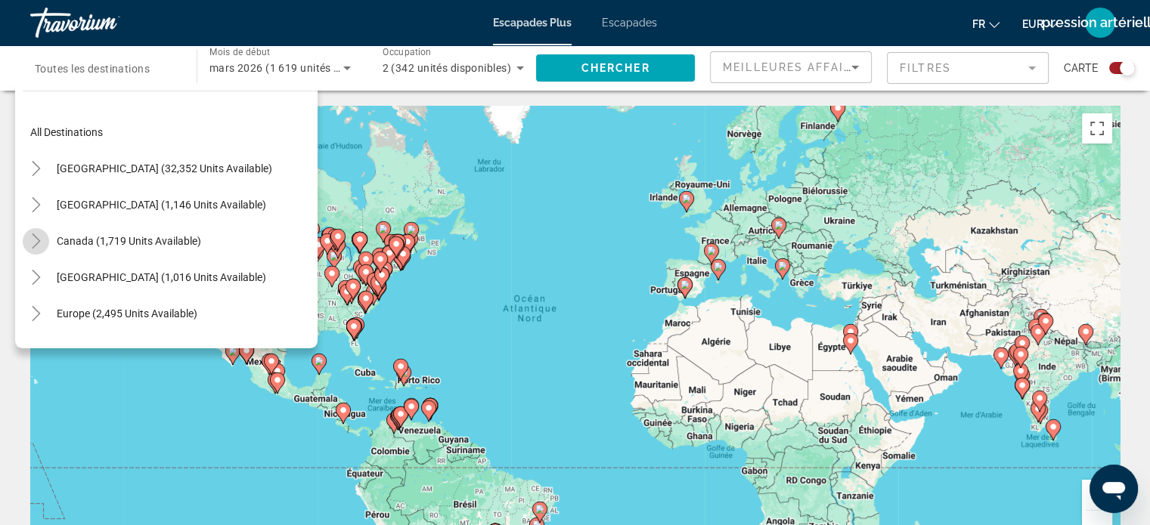
click at [38, 244] on icon "Toggle Canada (1,719 units available)" at bounding box center [36, 241] width 15 height 15
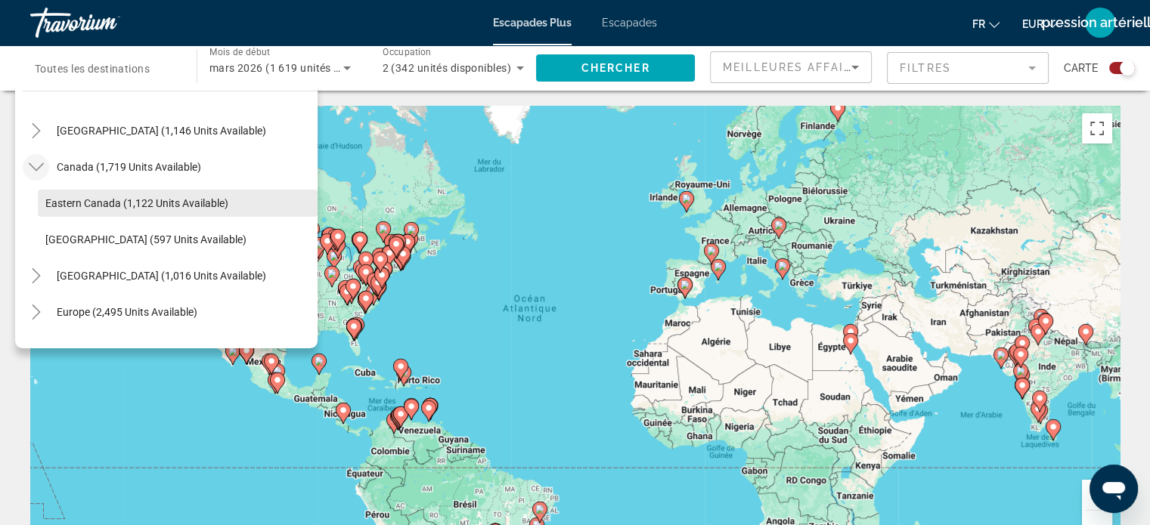
scroll to position [77, 0]
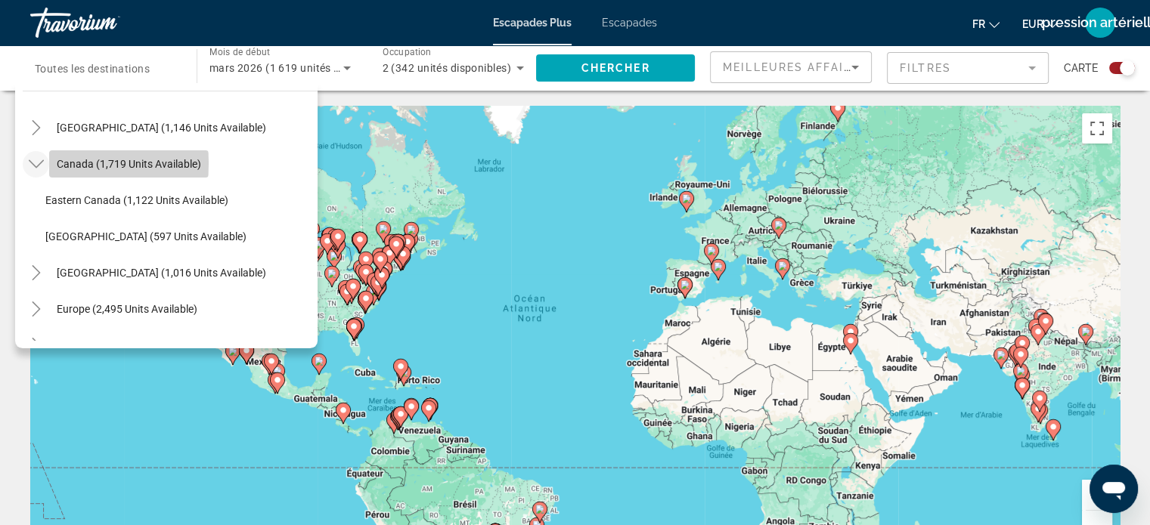
click at [79, 163] on span "Canada (1,719 units available)" at bounding box center [129, 164] width 144 height 12
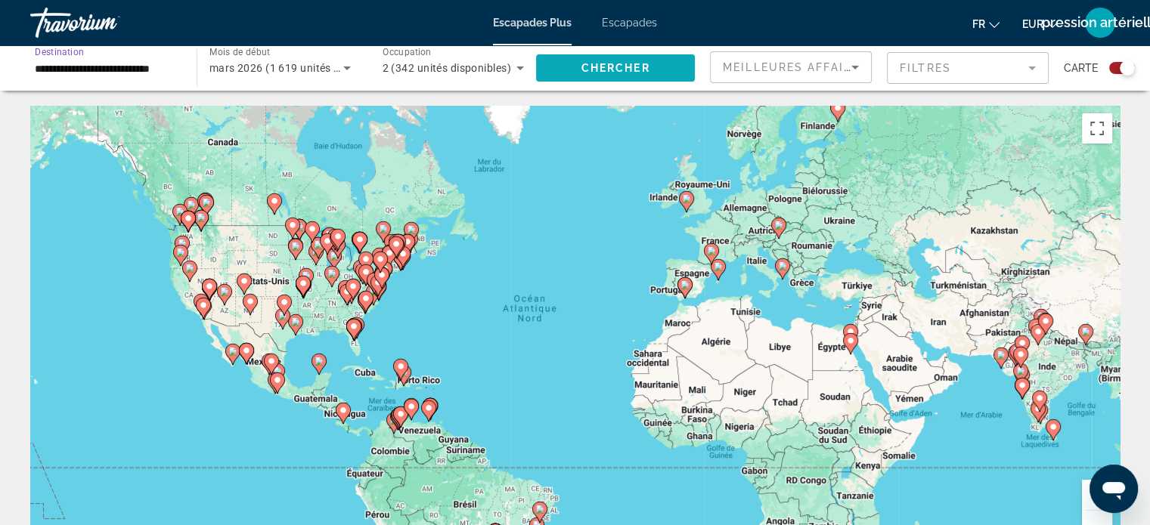
click at [593, 75] on span "Widget de recherche" at bounding box center [615, 68] width 159 height 36
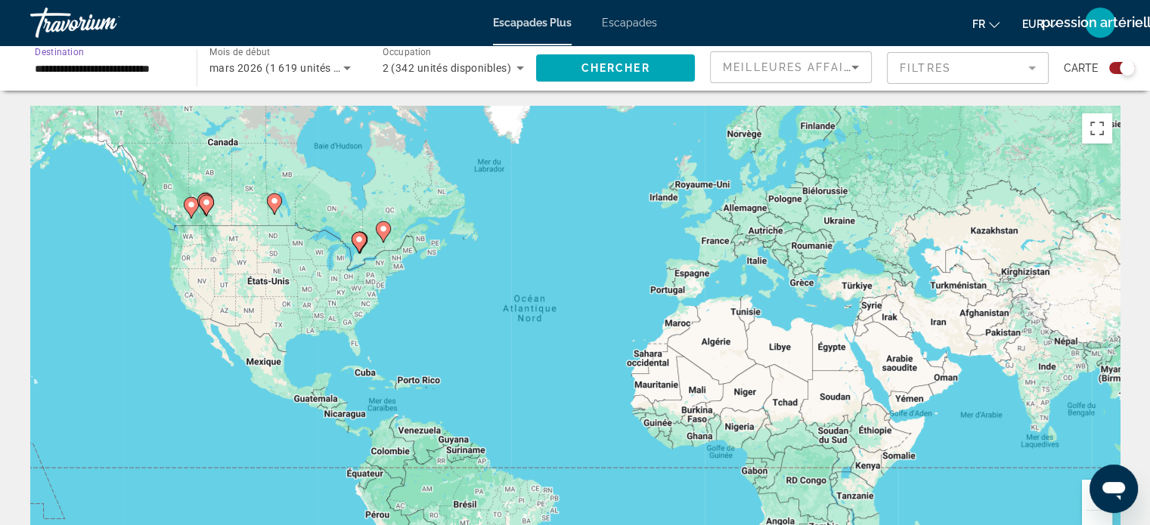
click at [83, 73] on input "**********" at bounding box center [106, 69] width 142 height 18
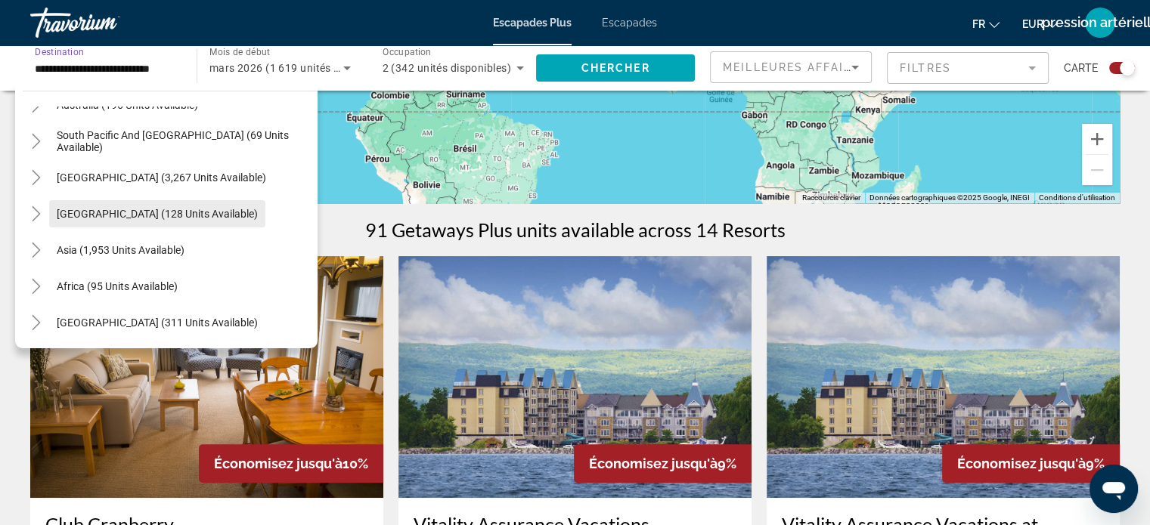
scroll to position [358, 0]
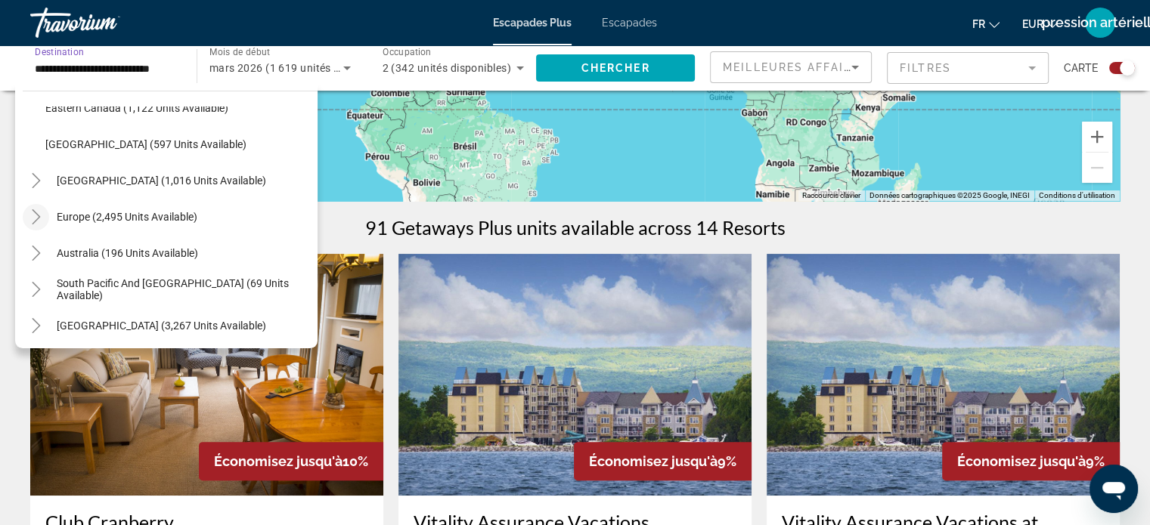
click at [33, 213] on icon "Toggle Europe (2,495 units available)" at bounding box center [36, 216] width 15 height 15
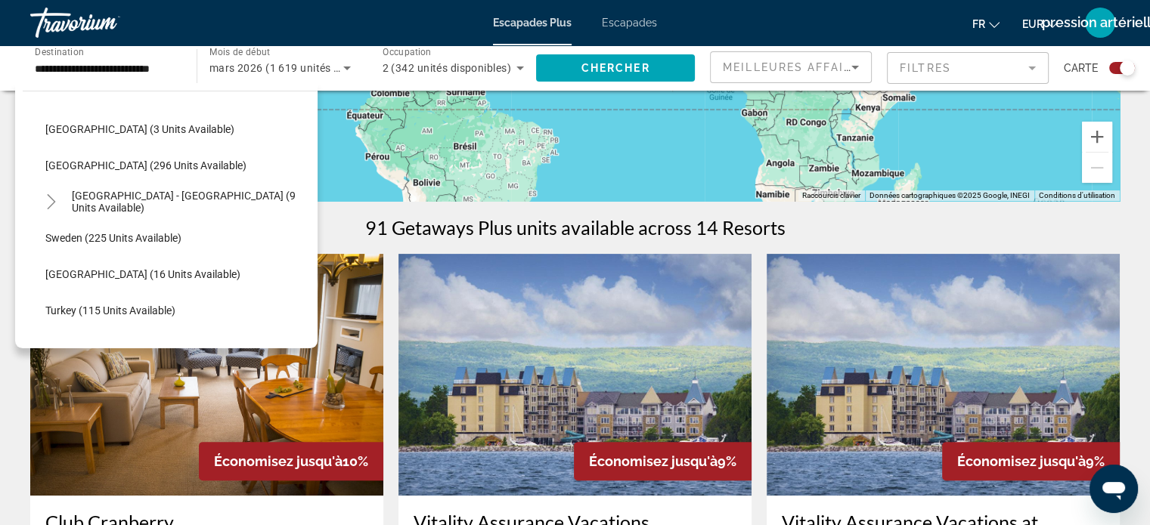
scroll to position [765, 0]
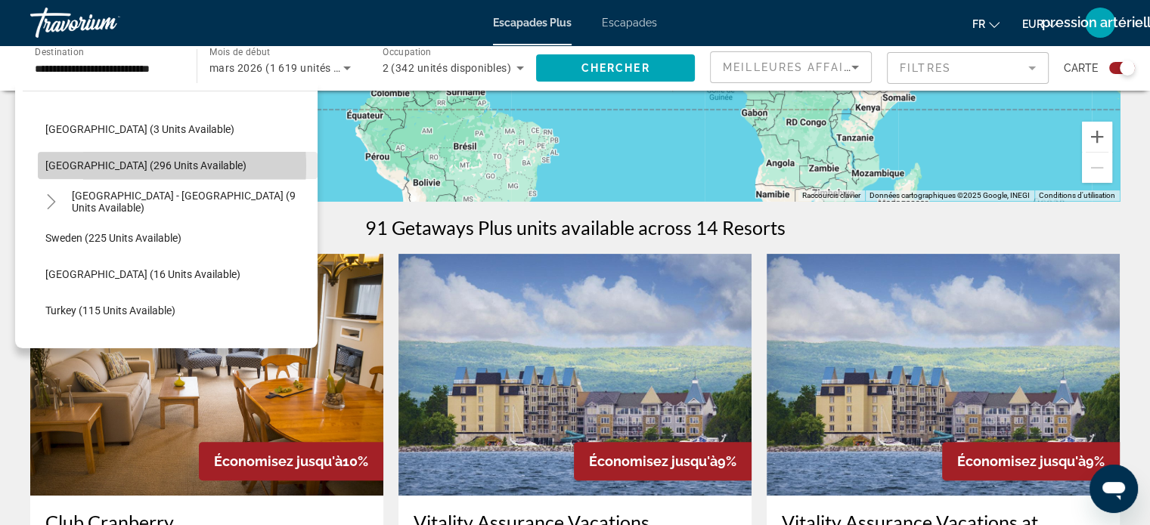
click at [98, 166] on span "Spain (296 units available)" at bounding box center [145, 166] width 201 height 12
type input "**********"
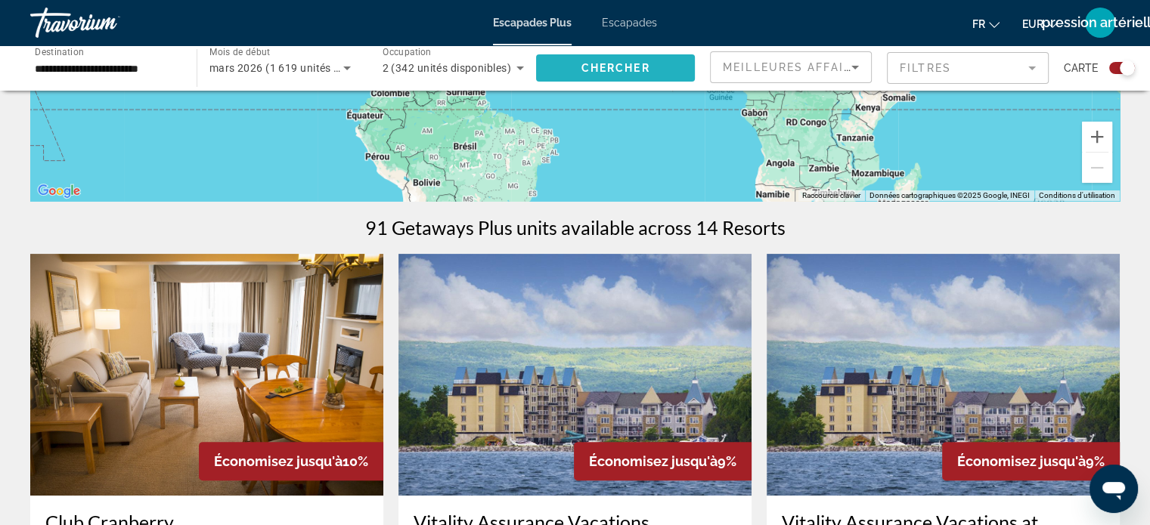
click at [603, 75] on span "Widget de recherche" at bounding box center [615, 68] width 159 height 36
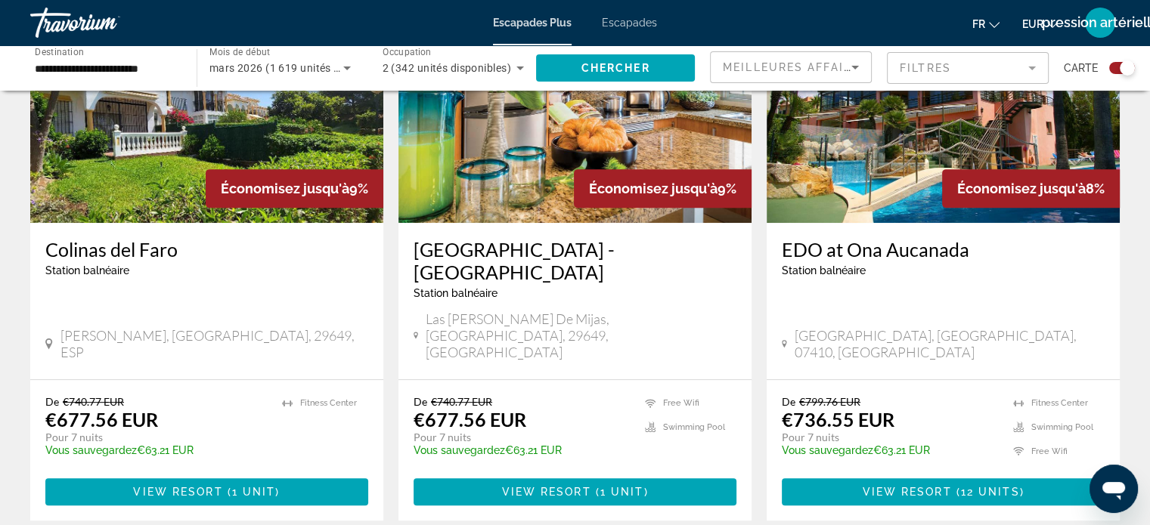
scroll to position [646, 0]
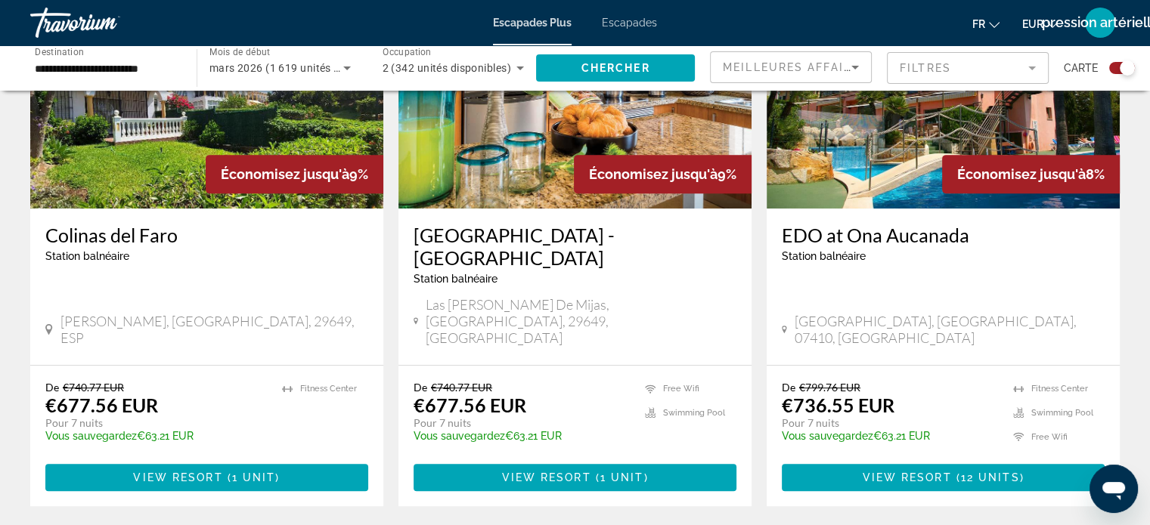
click at [529, 430] on p "Vous sauvegardez €63.21 EUR" at bounding box center [522, 436] width 216 height 12
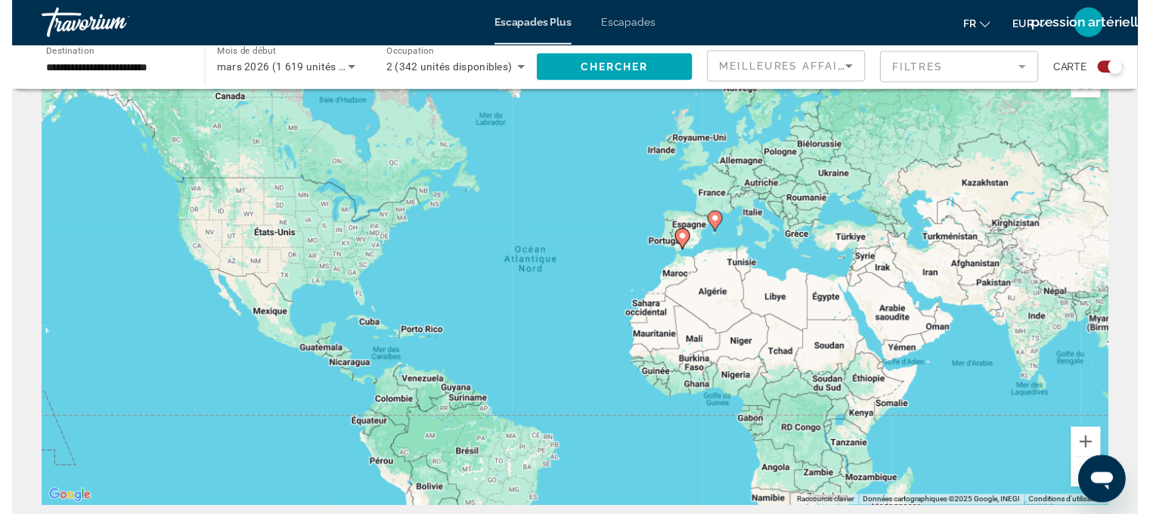
scroll to position [0, 0]
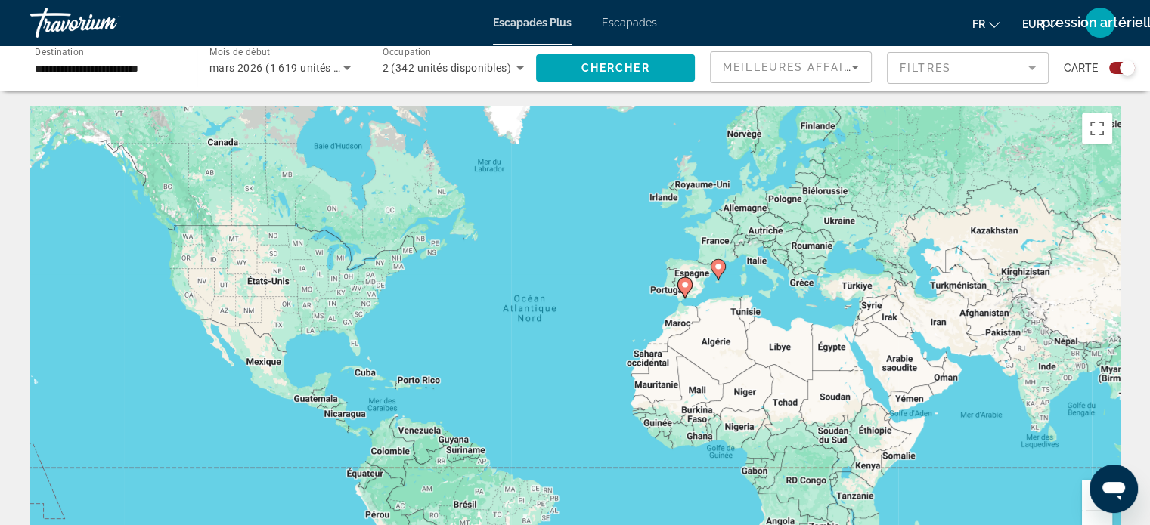
click at [623, 18] on font "Escapades" at bounding box center [629, 23] width 55 height 12
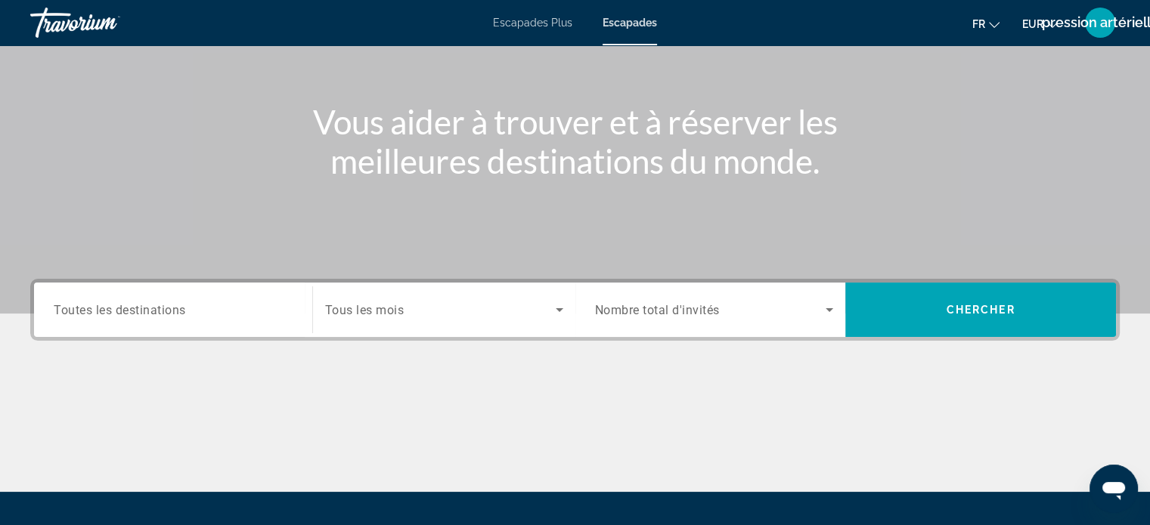
scroll to position [107, 0]
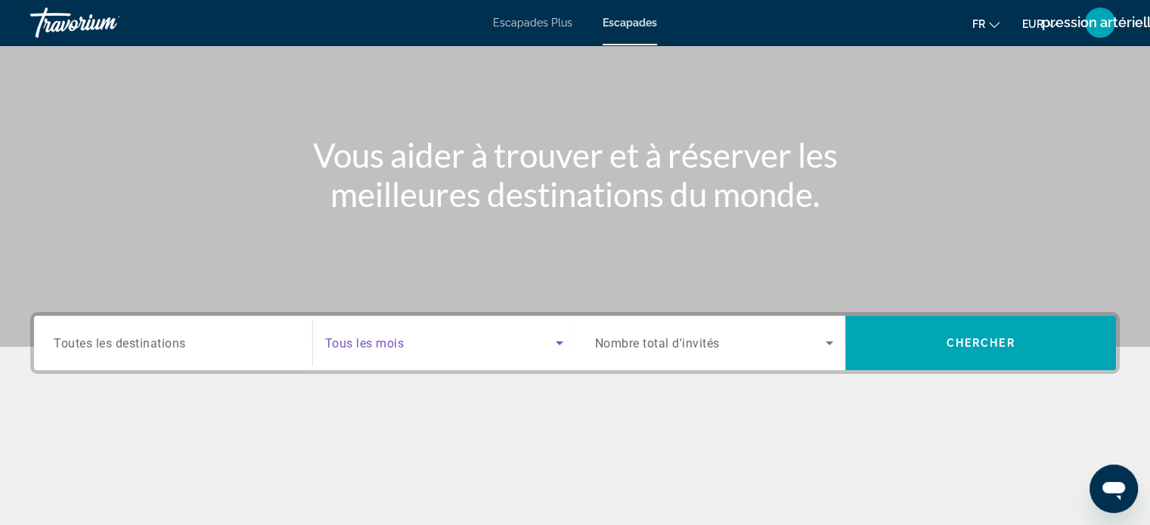
click at [483, 344] on span "Search widget" at bounding box center [440, 343] width 231 height 18
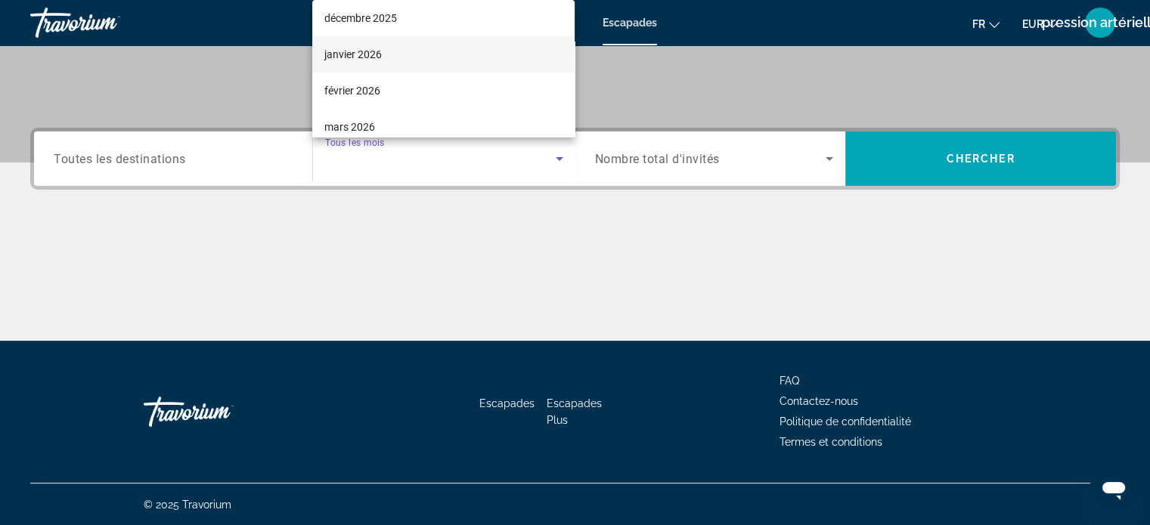
scroll to position [153, 0]
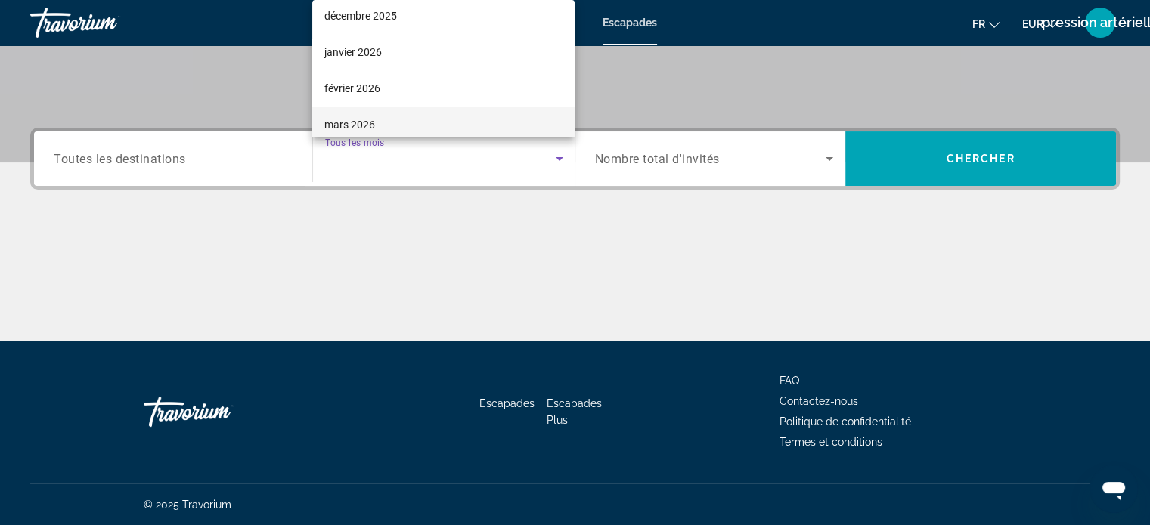
click at [372, 123] on font "mars 2026" at bounding box center [349, 125] width 51 height 12
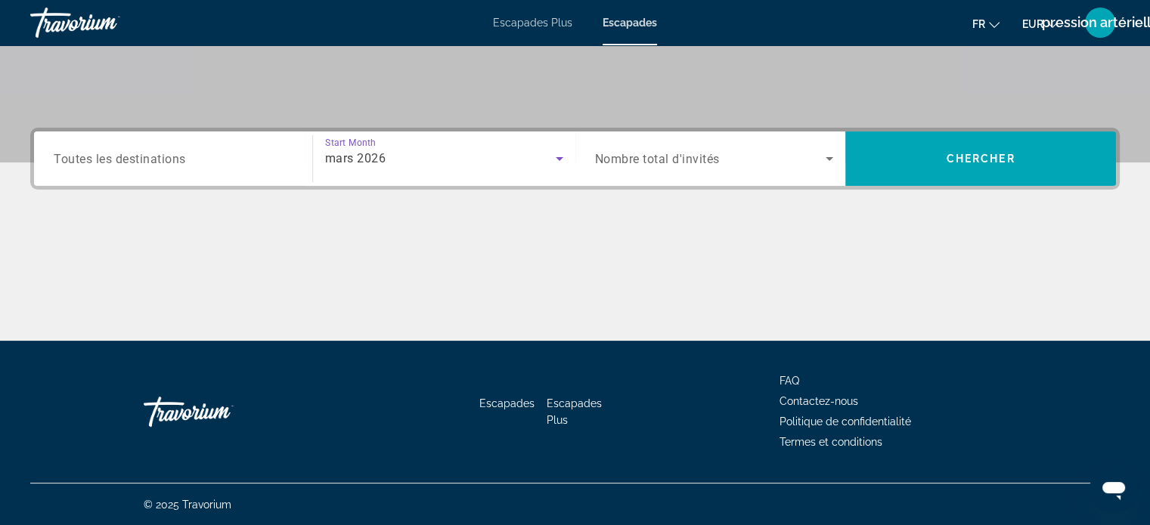
click at [674, 161] on span "Nombre total d'invités" at bounding box center [657, 159] width 125 height 14
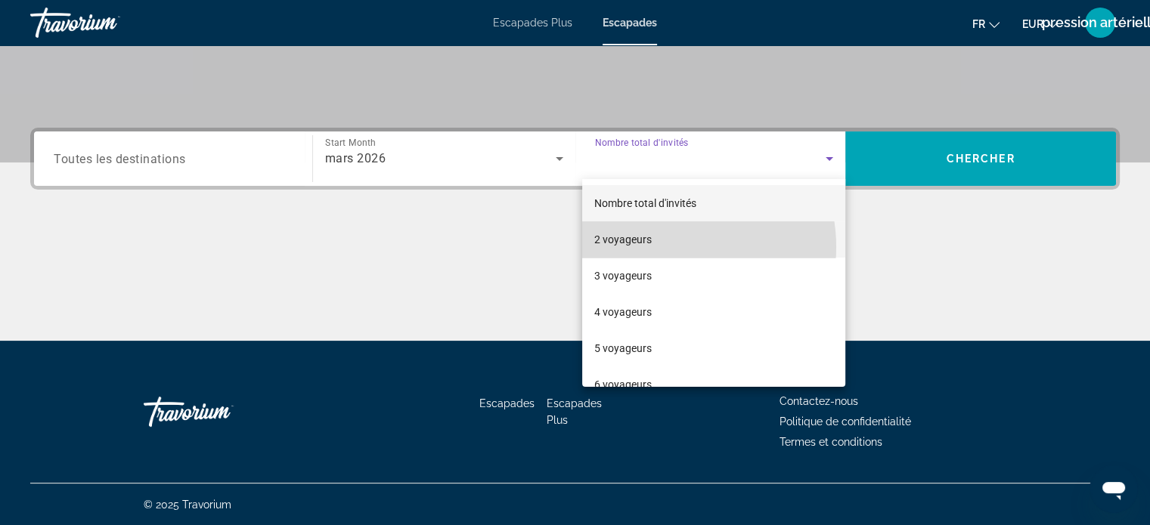
click at [668, 247] on mat-option "2 voyageurs" at bounding box center [713, 239] width 263 height 36
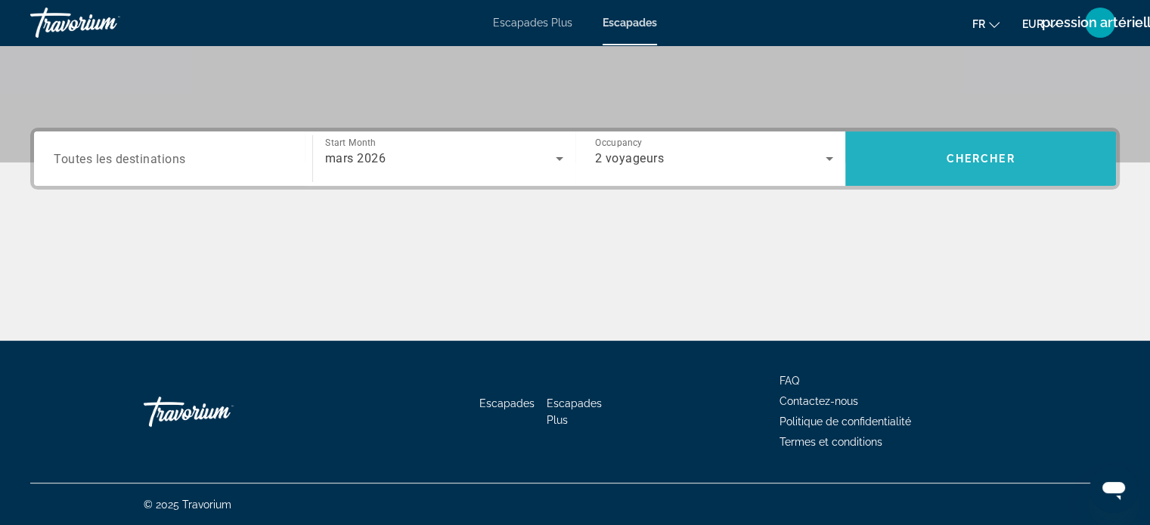
click at [968, 165] on span "Search widget" at bounding box center [980, 159] width 271 height 36
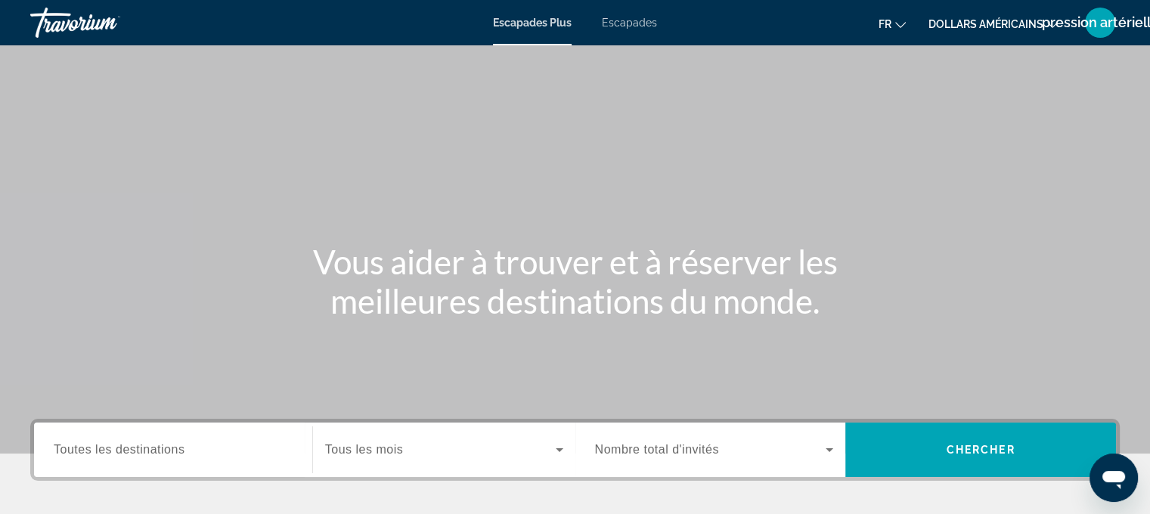
click at [631, 20] on font "Escapades" at bounding box center [629, 23] width 55 height 12
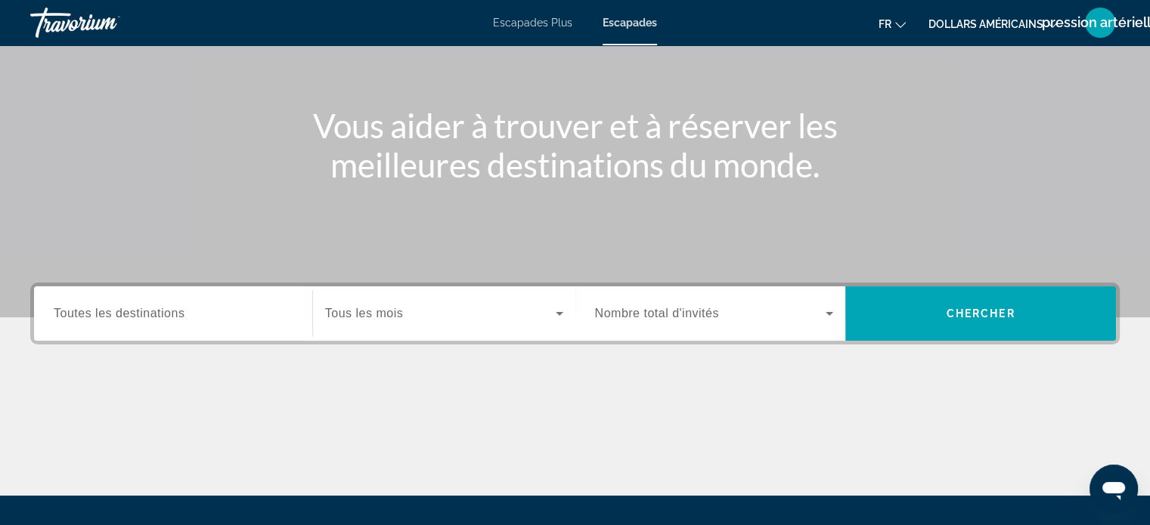
scroll to position [138, 0]
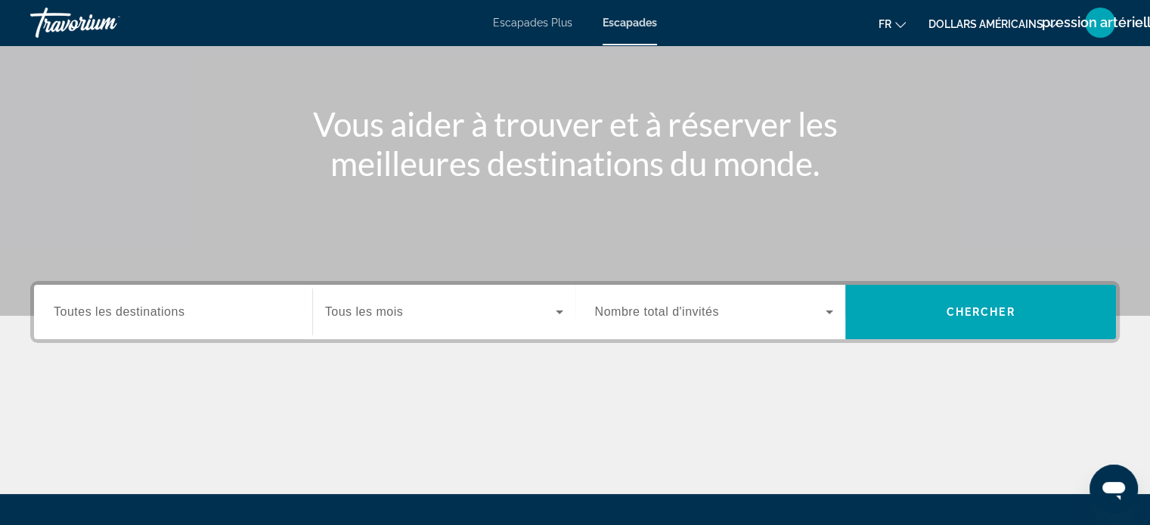
click at [157, 314] on span "Toutes les destinations" at bounding box center [119, 311] width 131 height 13
click at [157, 314] on input "Destination Toutes les destinations" at bounding box center [173, 313] width 239 height 18
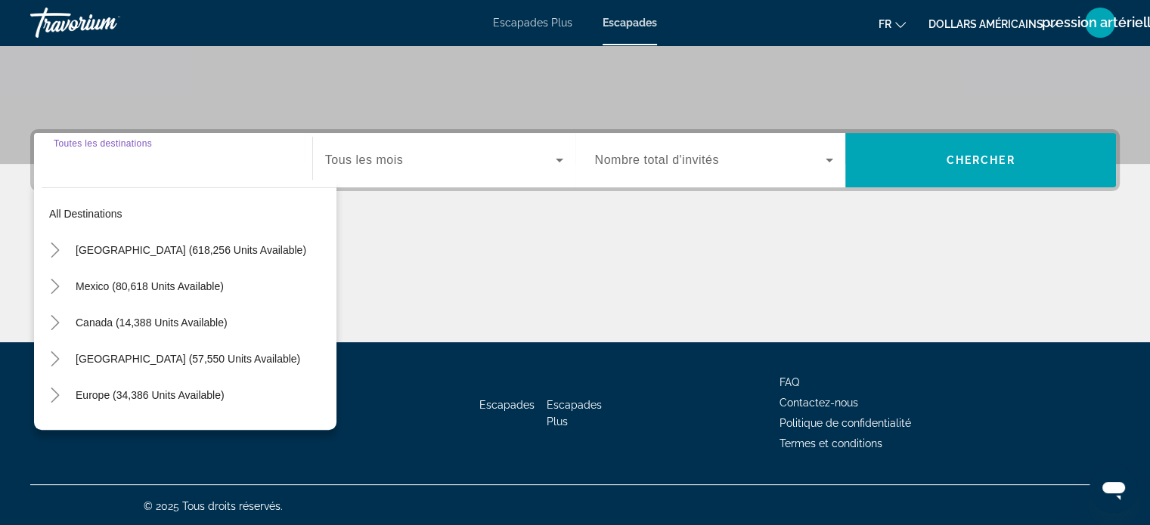
scroll to position [291, 0]
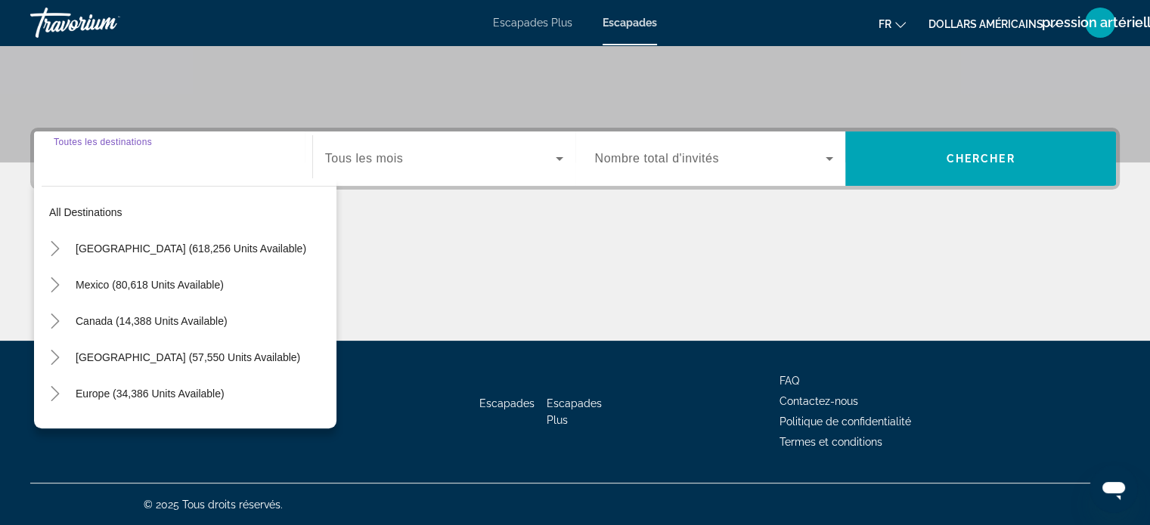
click at [393, 179] on div "Start Month Tous les mois" at bounding box center [443, 159] width 263 height 54
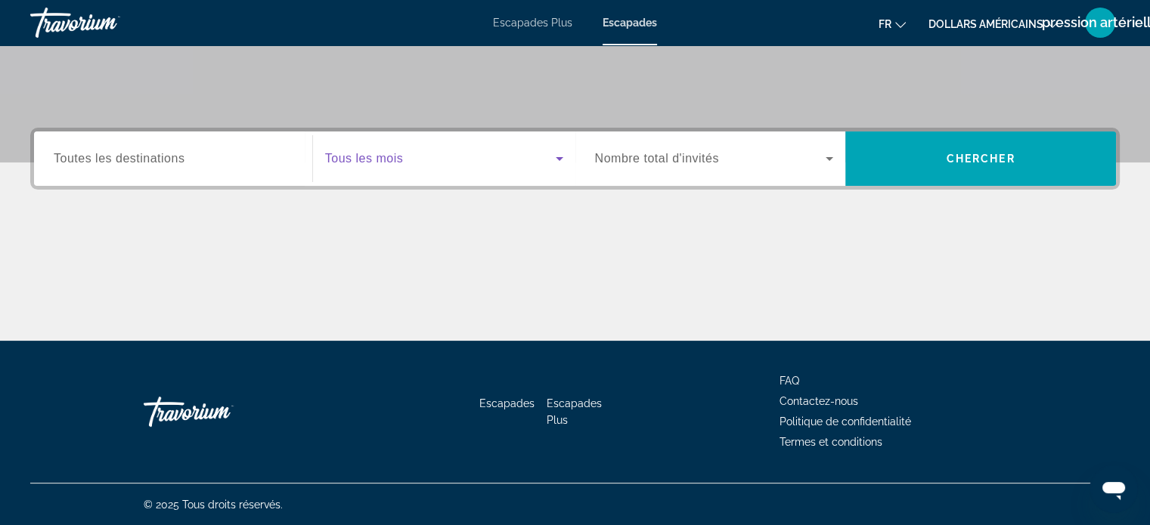
click at [393, 166] on span "Search widget" at bounding box center [440, 159] width 231 height 18
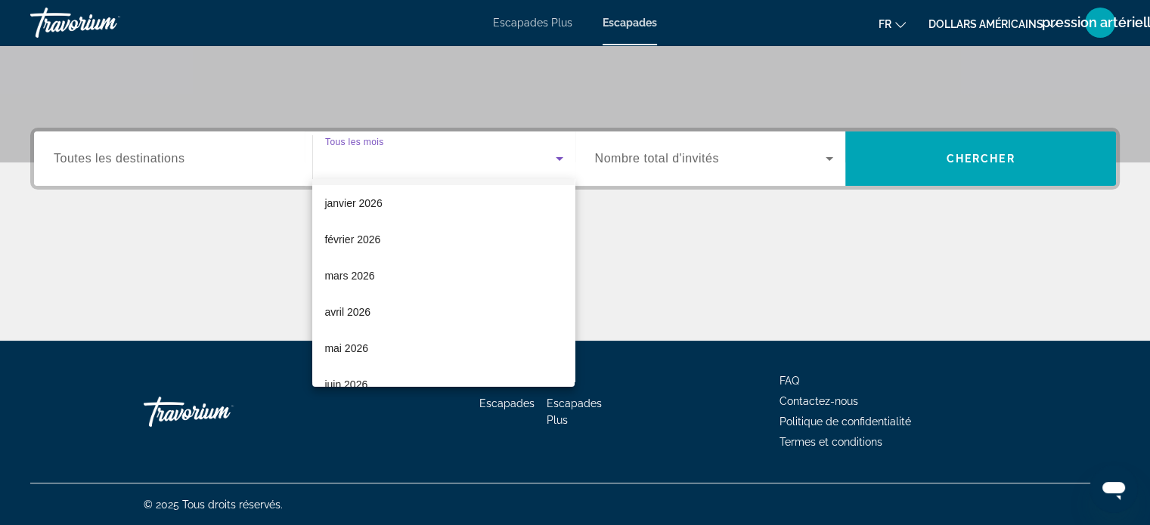
scroll to position [183, 0]
click at [370, 274] on font "mars 2026" at bounding box center [349, 274] width 50 height 12
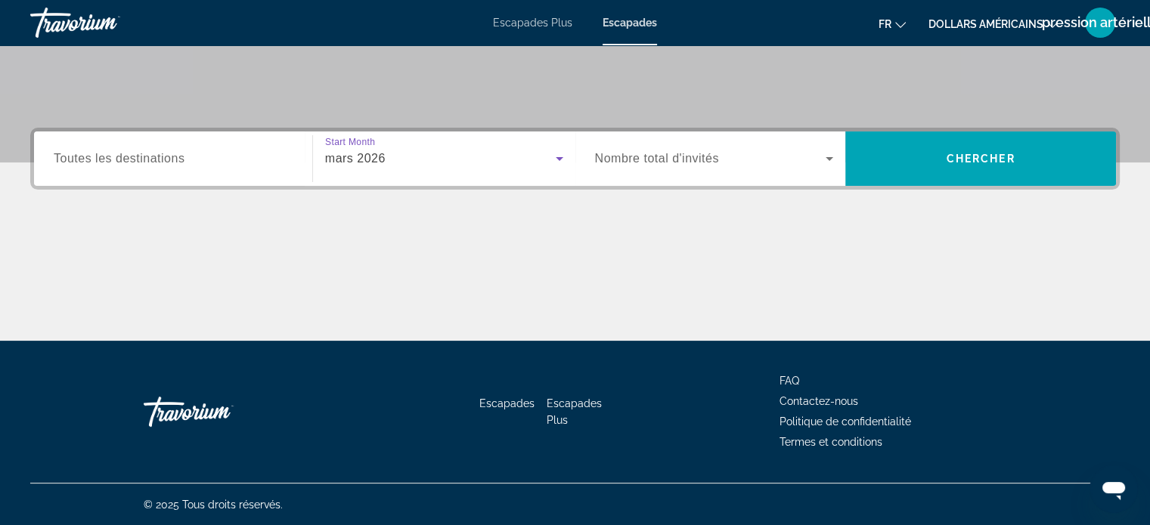
click at [717, 150] on span "Search widget" at bounding box center [710, 159] width 231 height 18
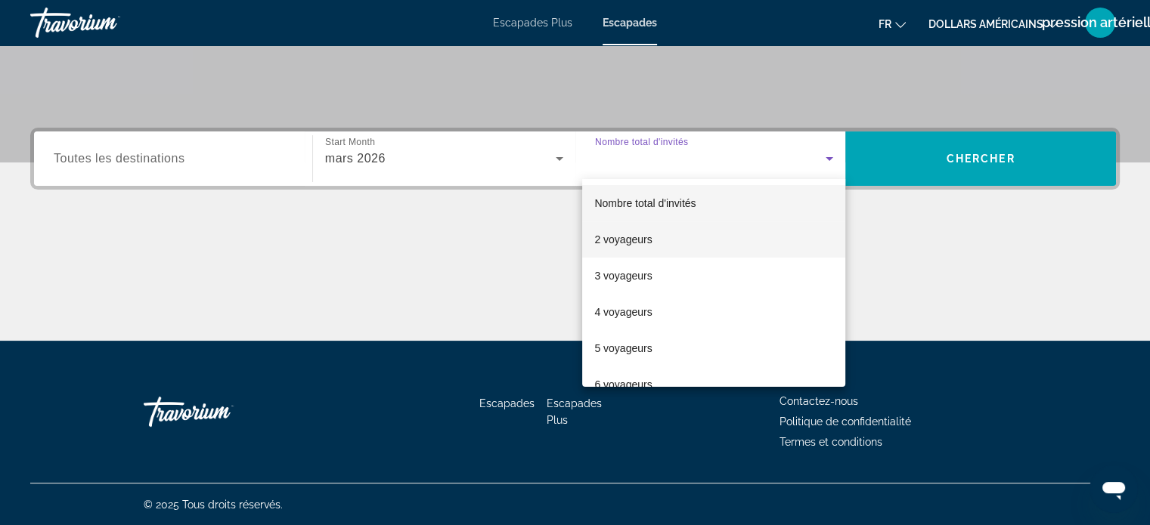
click at [651, 247] on span "2 voyageurs" at bounding box center [622, 240] width 57 height 18
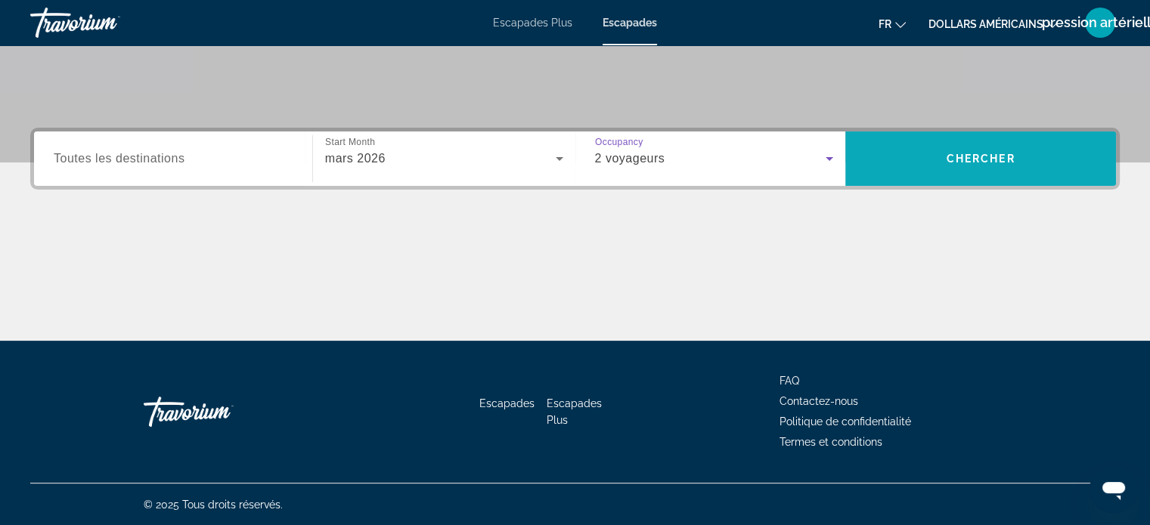
click at [943, 153] on span "Search widget" at bounding box center [980, 159] width 271 height 36
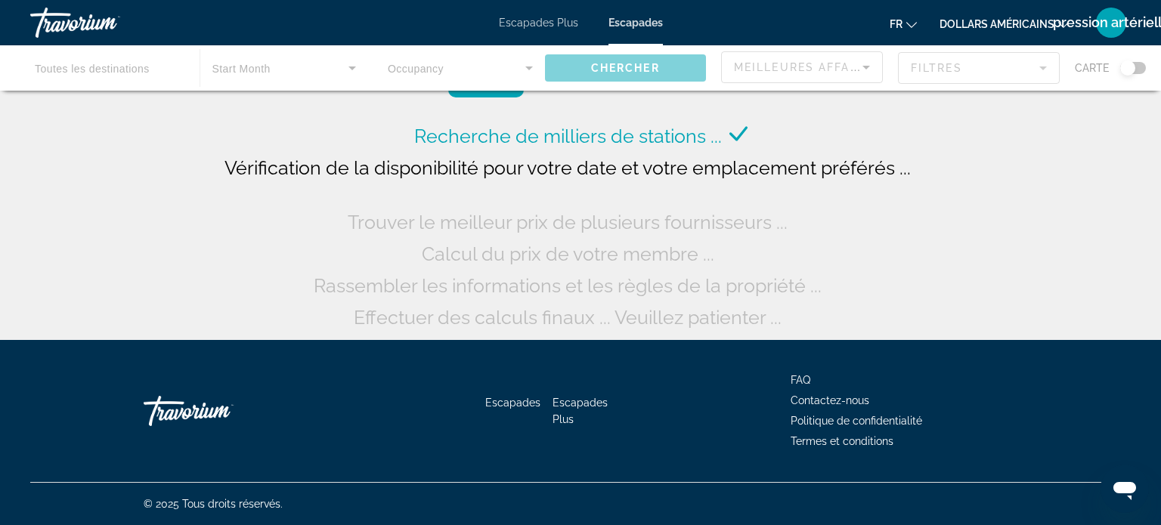
click at [983, 24] on font "dollars américains" at bounding box center [997, 24] width 115 height 12
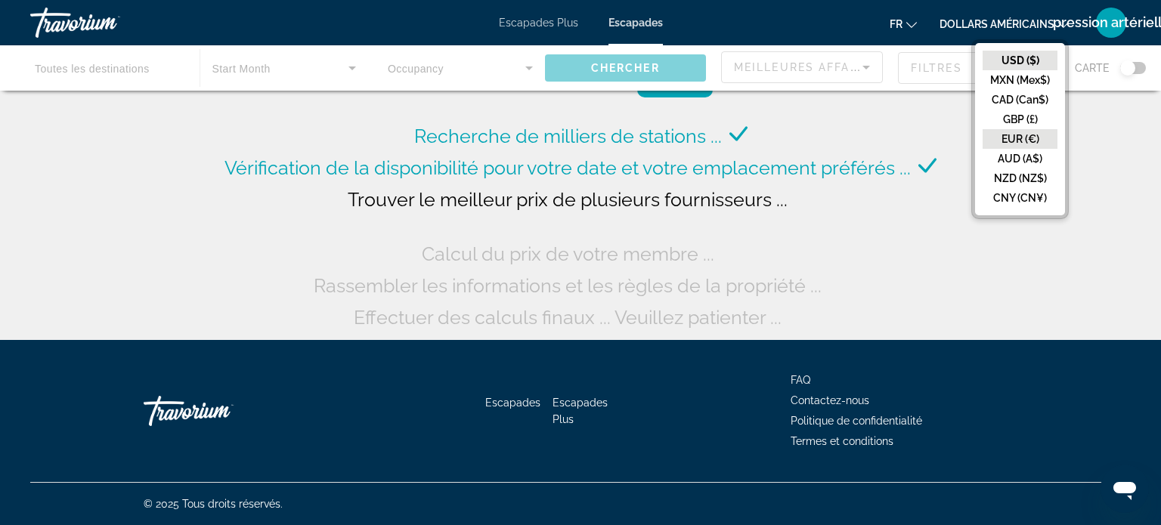
click at [1001, 138] on button "EUR (€)" at bounding box center [1020, 139] width 75 height 20
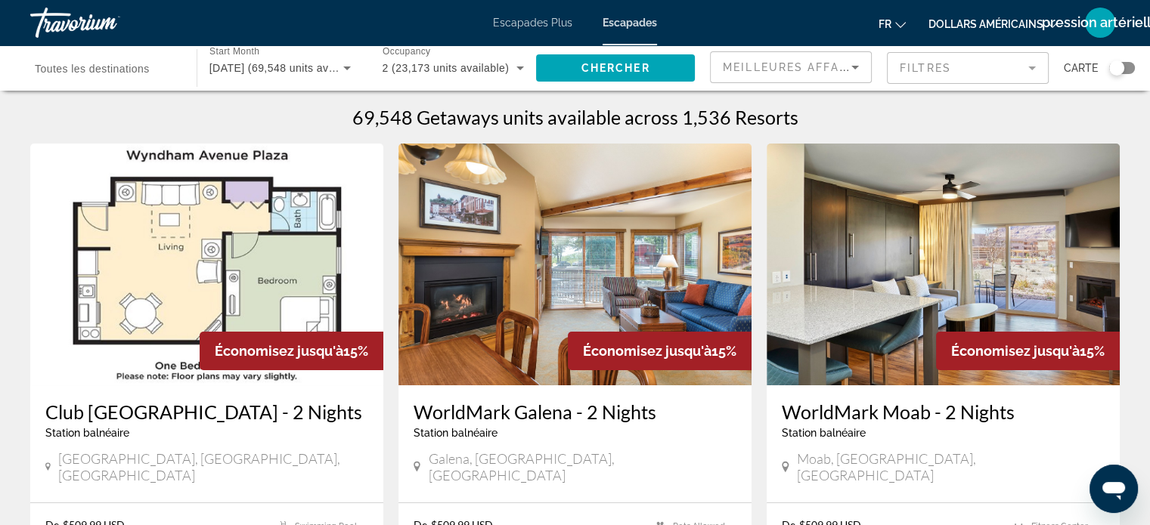
click at [965, 7] on div "fr English Español Français Italiano Português русский dollars américains USD (…" at bounding box center [896, 23] width 448 height 32
click at [968, 17] on button "dollars américains USD ($) MXN (Mex$) CAD (Can$) GBP (£) EUR (€) AUD (A$) NZD (…" at bounding box center [992, 24] width 129 height 22
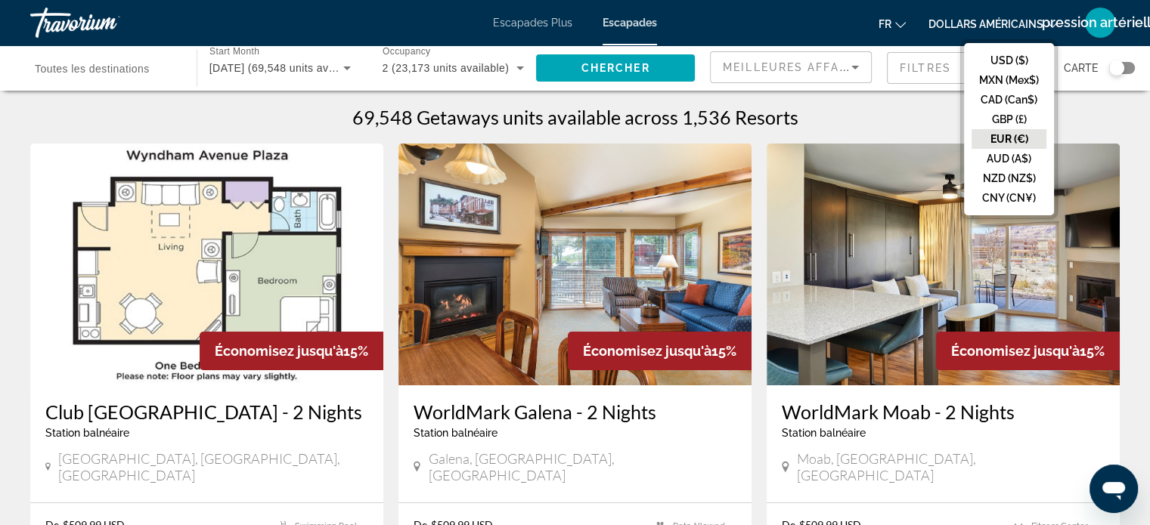
click at [1001, 138] on button "EUR (€)" at bounding box center [1008, 139] width 75 height 20
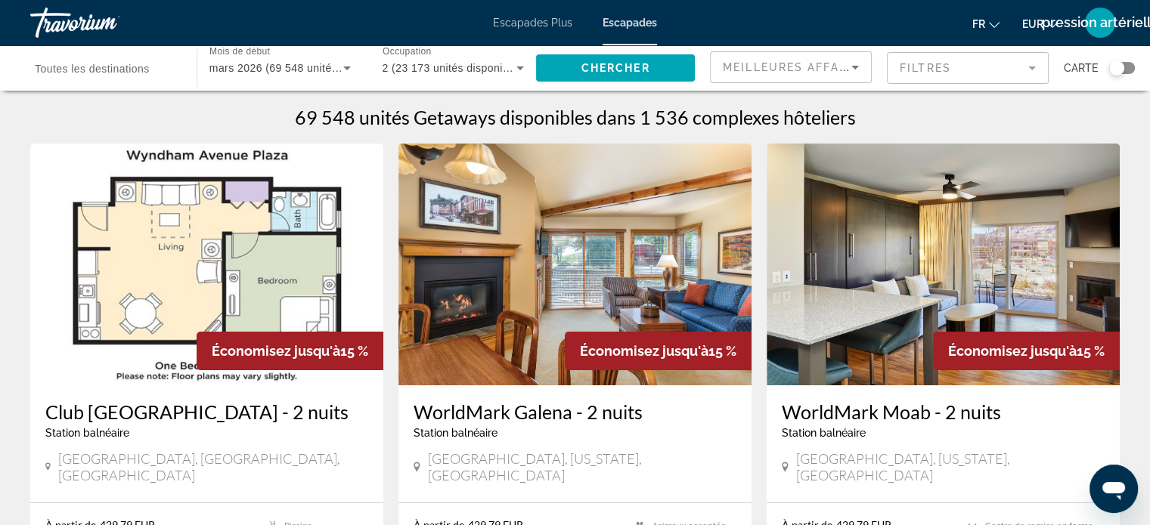
click at [85, 63] on font "Toutes les destinations" at bounding box center [92, 69] width 115 height 12
click at [85, 63] on input "Destination Toutes les destinations" at bounding box center [106, 69] width 142 height 18
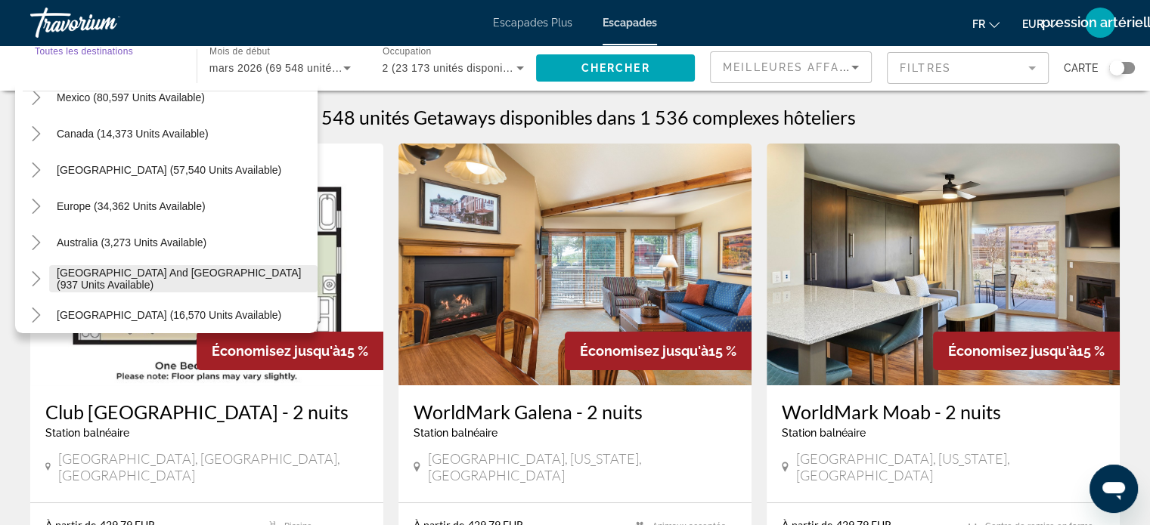
scroll to position [57, 0]
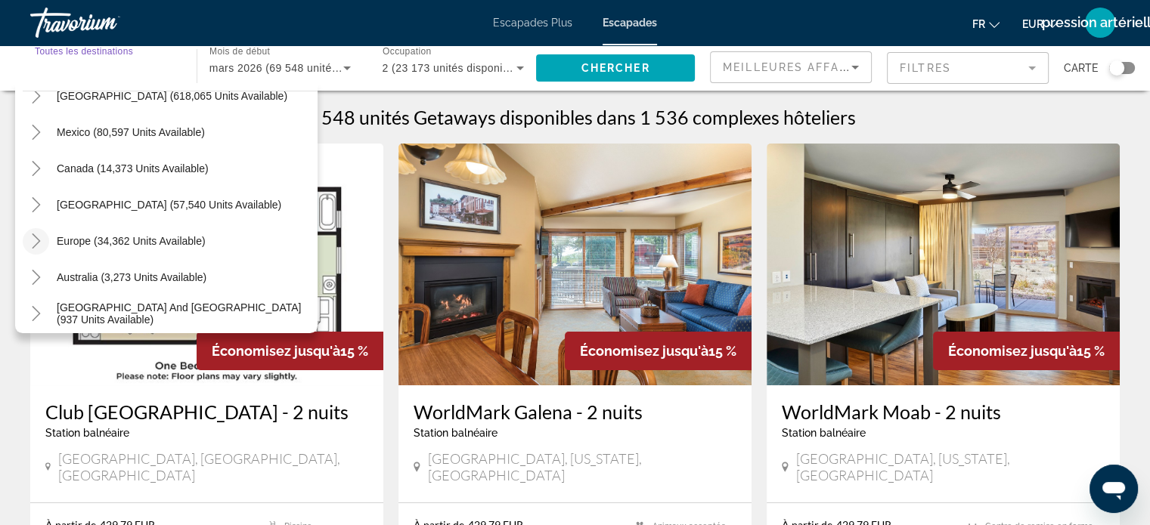
click at [36, 239] on icon "Toggle Europe (34,362 units available)" at bounding box center [36, 241] width 15 height 15
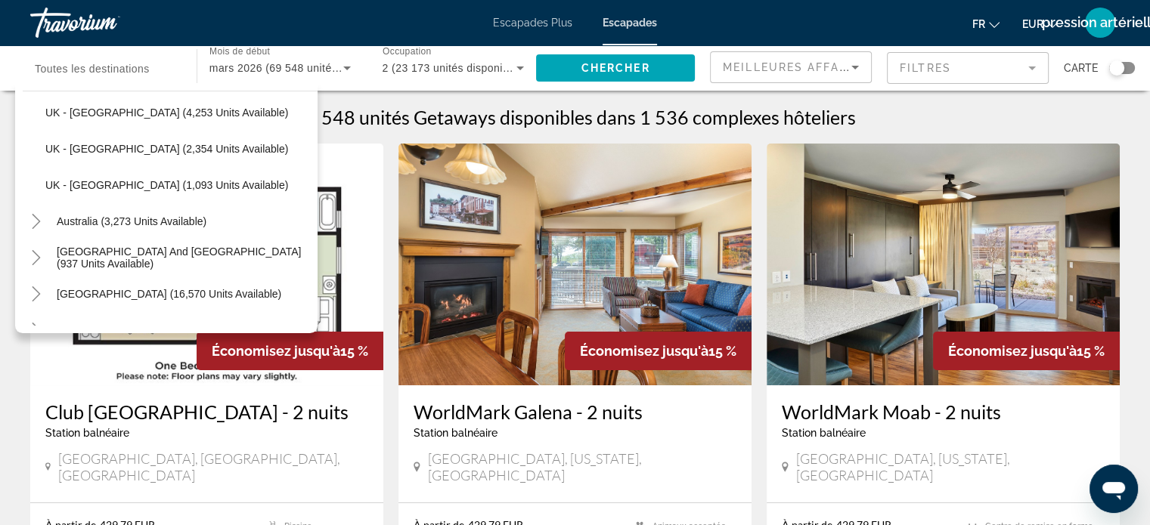
scroll to position [1021, 0]
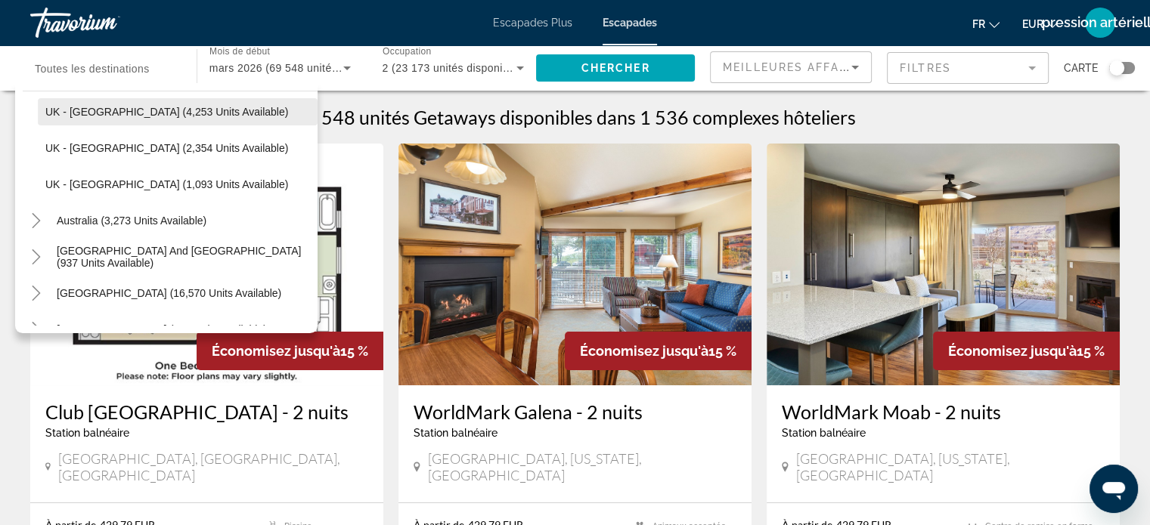
click at [129, 114] on span "UK - [GEOGRAPHIC_DATA] (4,253 units available)" at bounding box center [166, 112] width 243 height 12
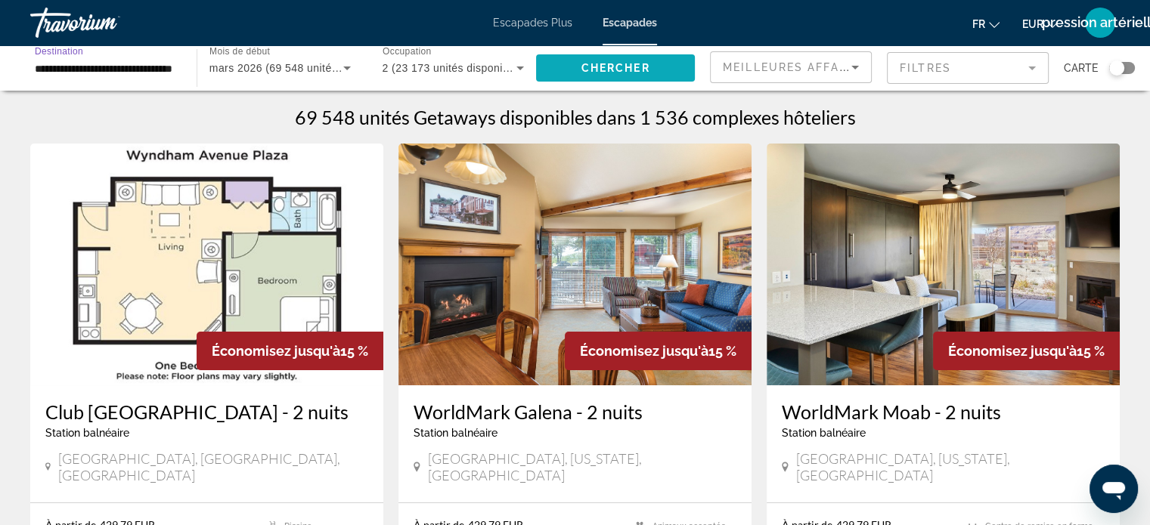
click at [609, 76] on span "Widget de recherche" at bounding box center [615, 68] width 159 height 36
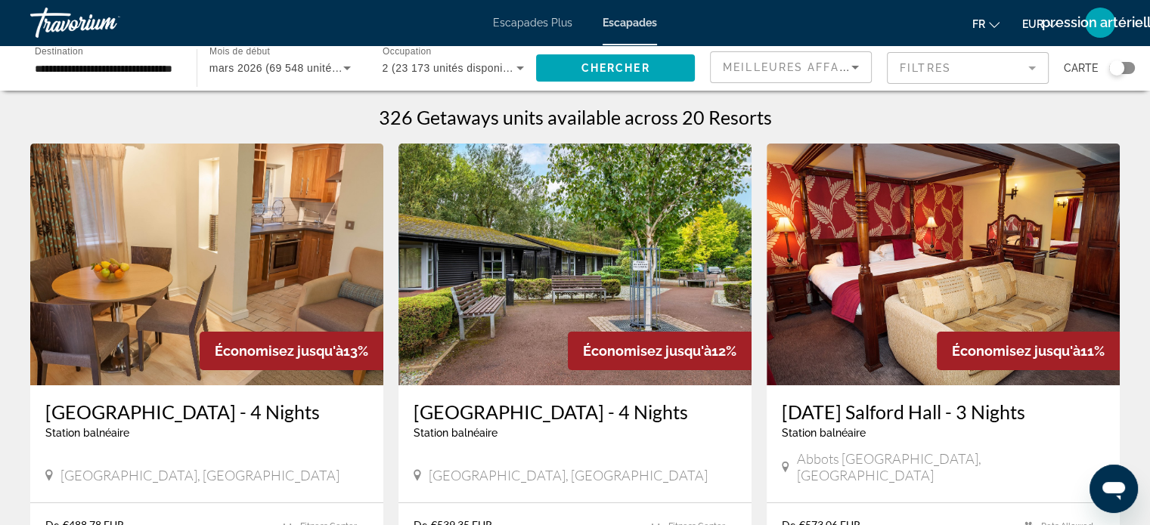
click at [62, 70] on input "**********" at bounding box center [106, 69] width 142 height 18
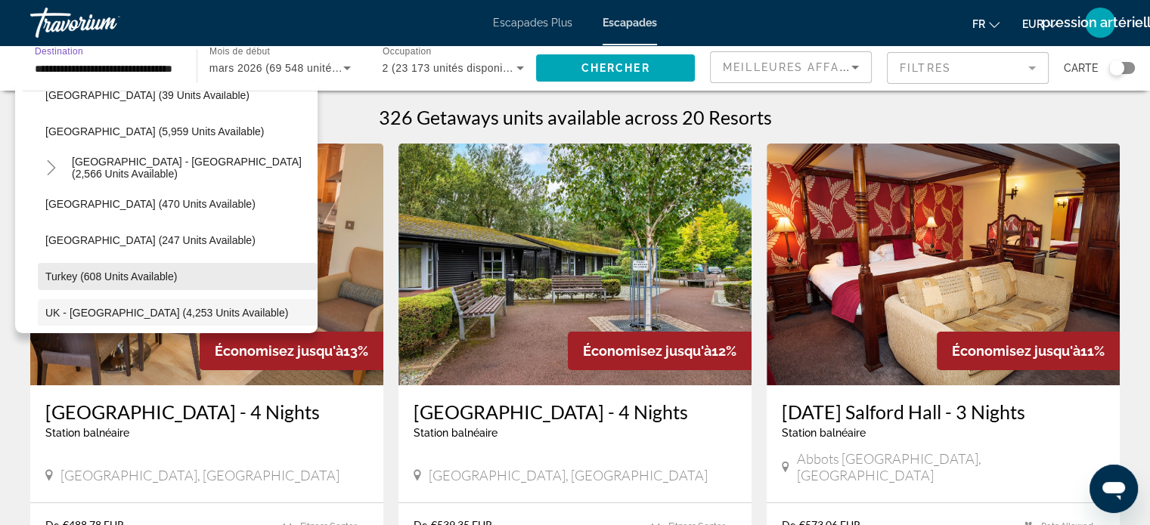
scroll to position [819, 0]
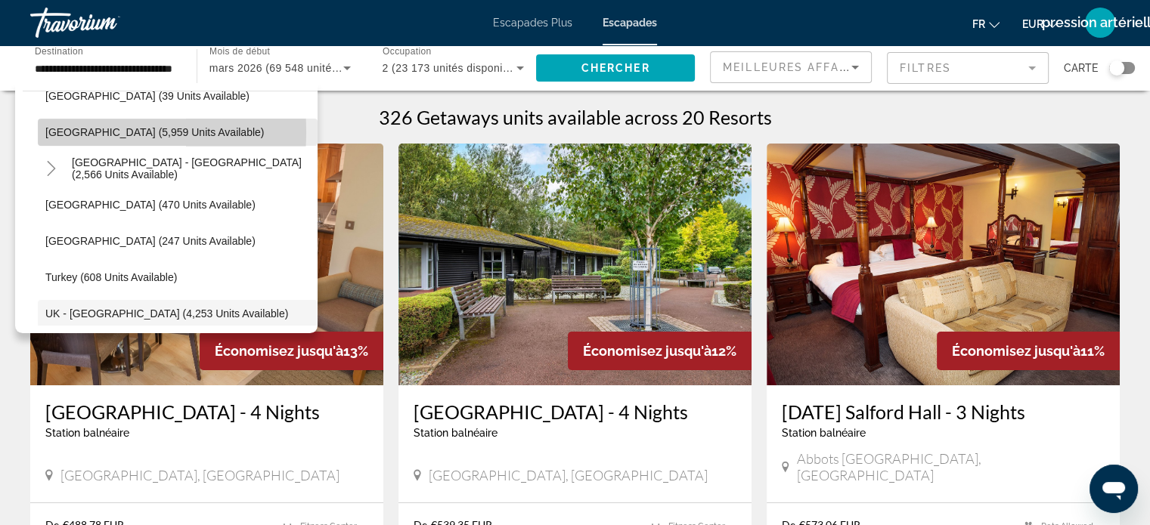
click at [54, 132] on span "[GEOGRAPHIC_DATA] (5,959 units available)" at bounding box center [154, 132] width 218 height 12
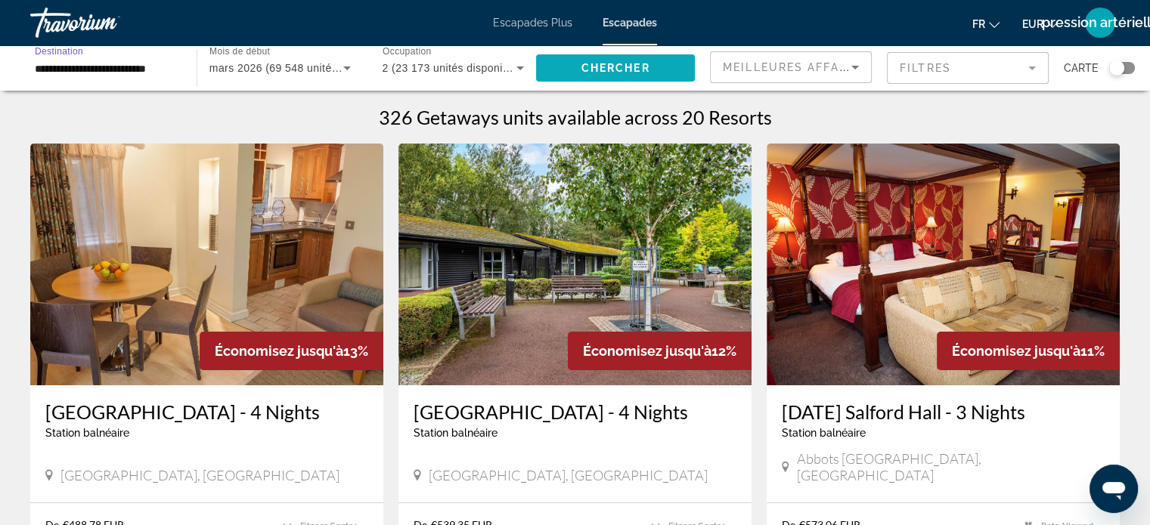
click at [565, 72] on span "Widget de recherche" at bounding box center [615, 68] width 159 height 36
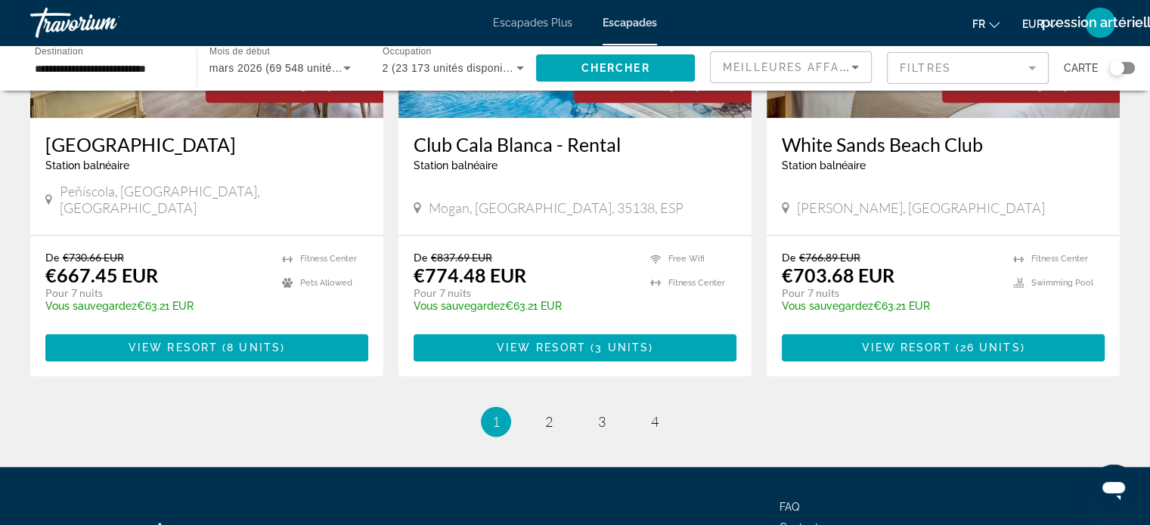
scroll to position [1869, 0]
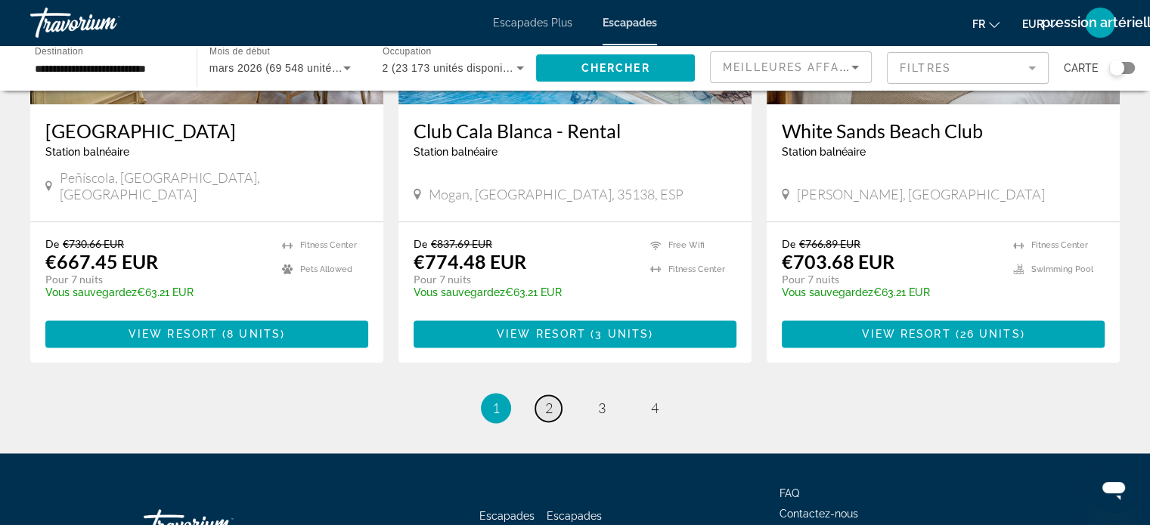
click at [541, 395] on link "page 2" at bounding box center [548, 408] width 26 height 26
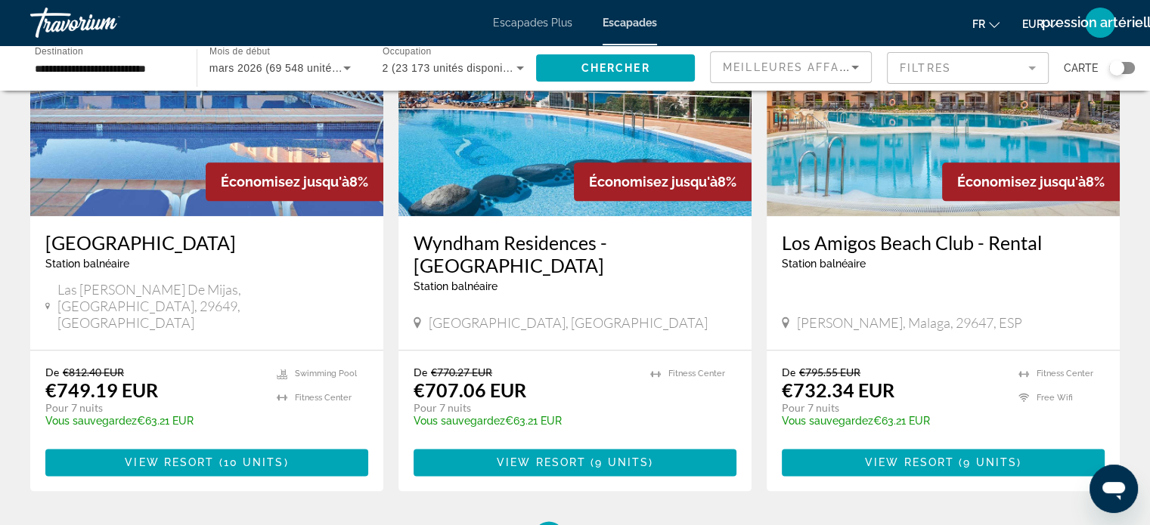
scroll to position [1793, 0]
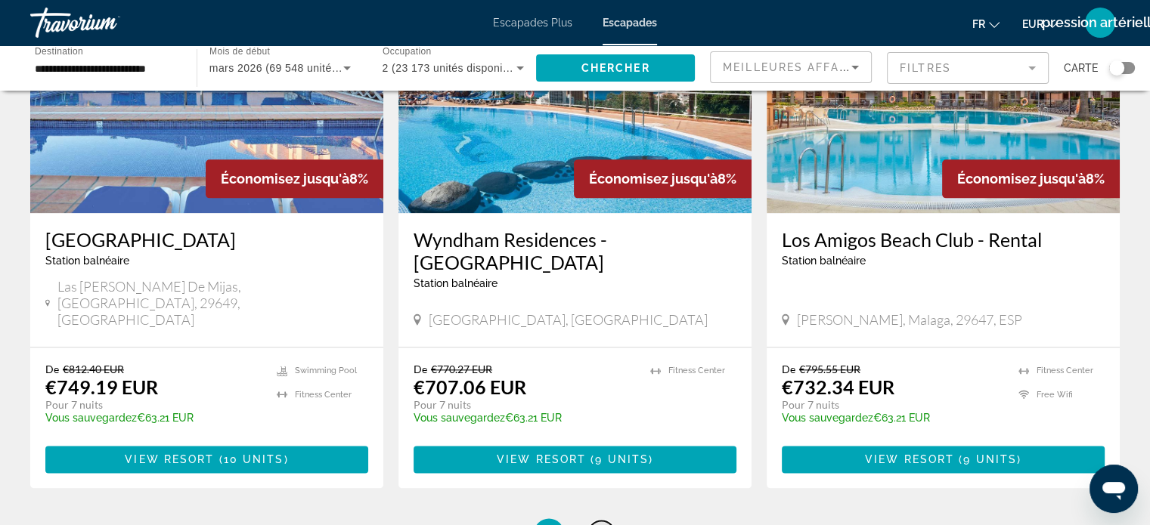
click at [602, 525] on span "3" at bounding box center [602, 533] width 8 height 17
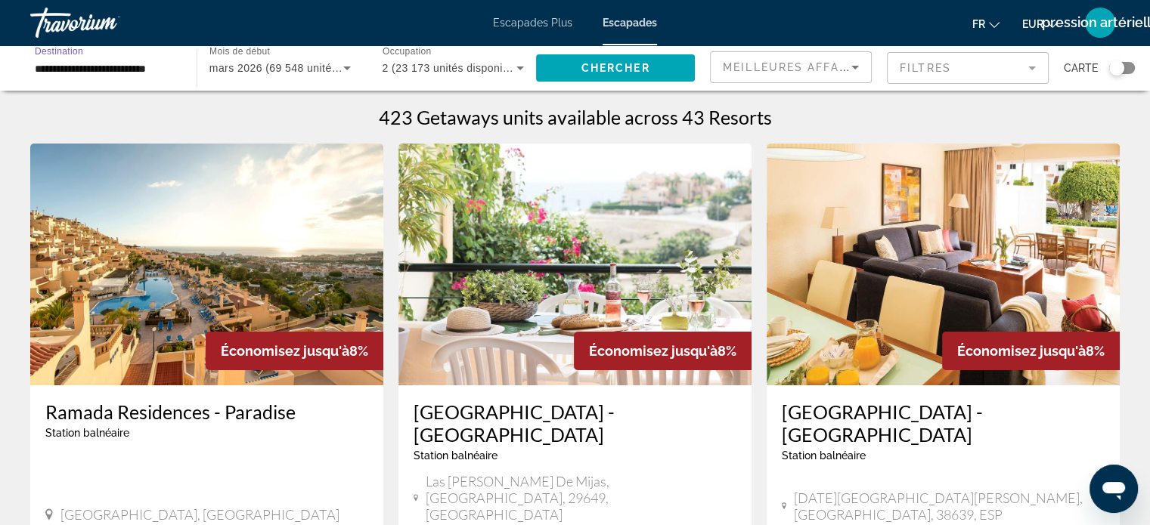
click at [58, 63] on input "**********" at bounding box center [106, 69] width 142 height 18
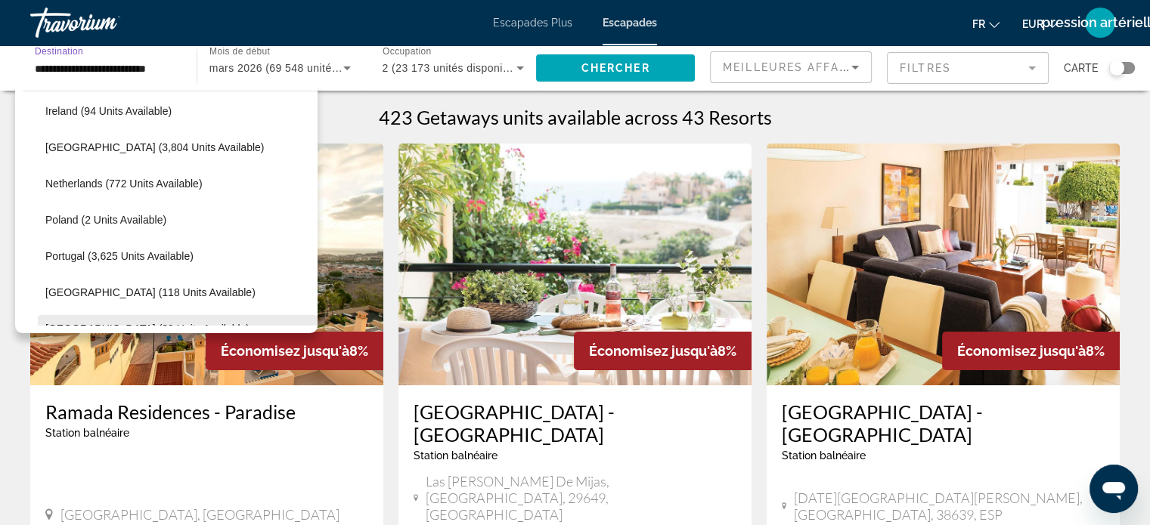
scroll to position [579, 0]
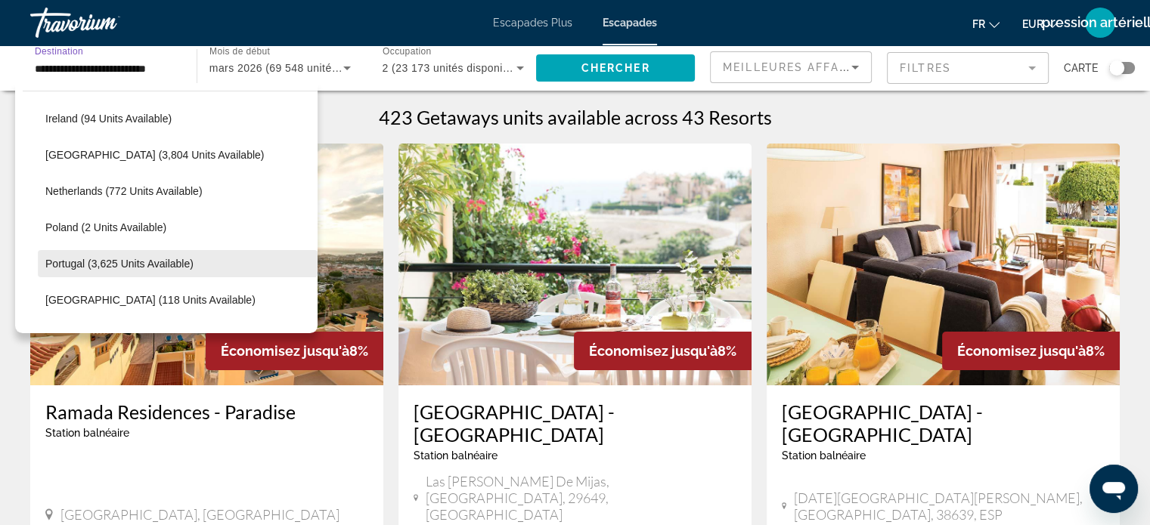
click at [108, 271] on span "Widget de recherche" at bounding box center [178, 264] width 280 height 36
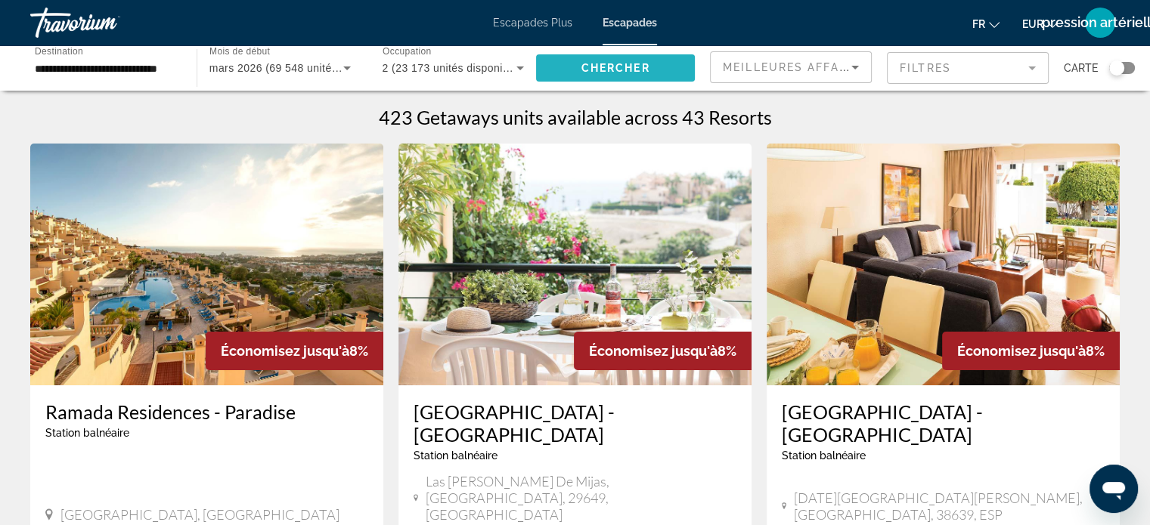
click at [599, 73] on font "Chercher" at bounding box center [615, 68] width 69 height 12
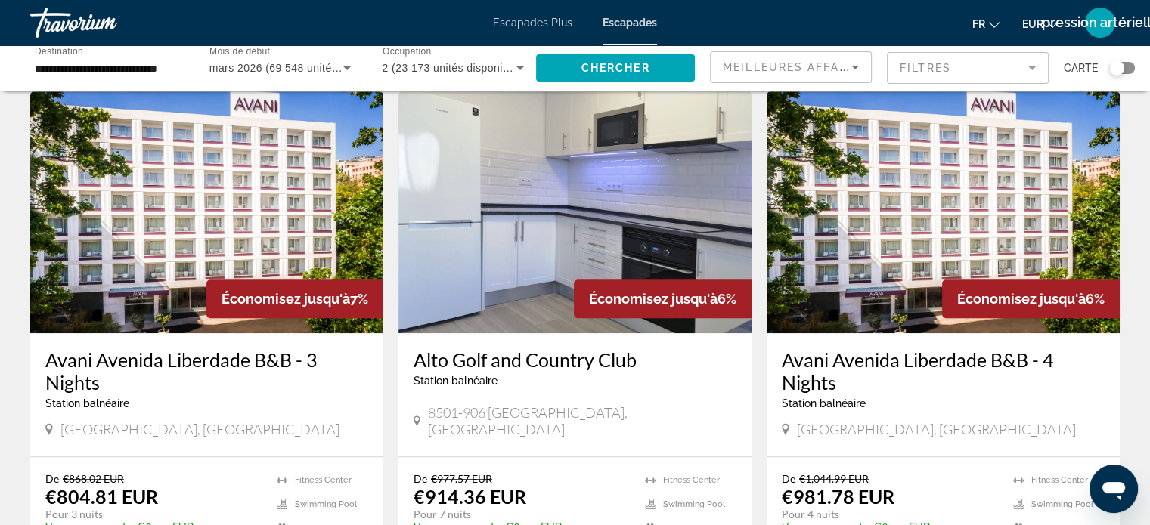
scroll to position [559, 0]
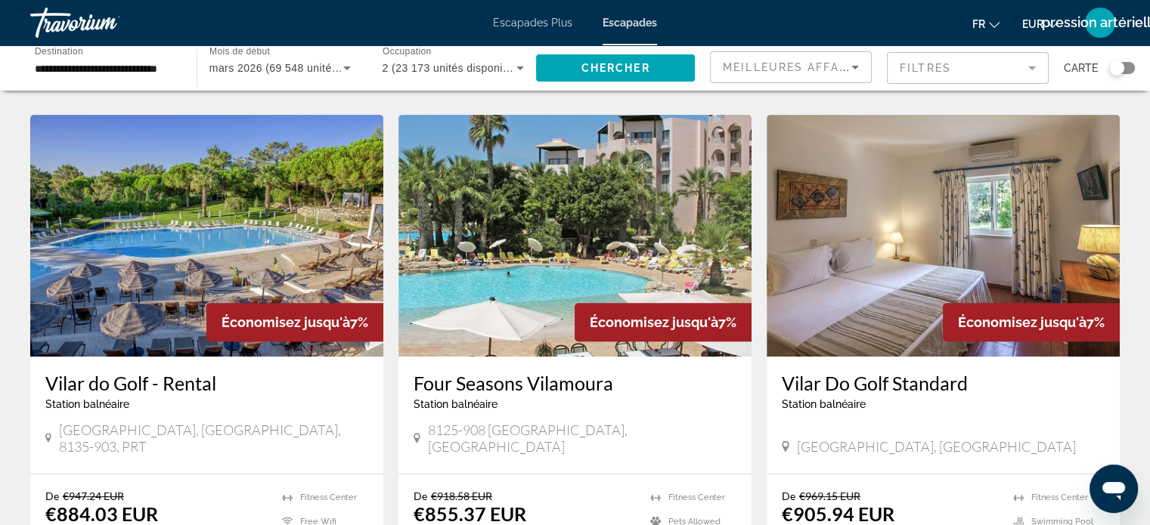
click at [65, 70] on input "**********" at bounding box center [106, 69] width 142 height 18
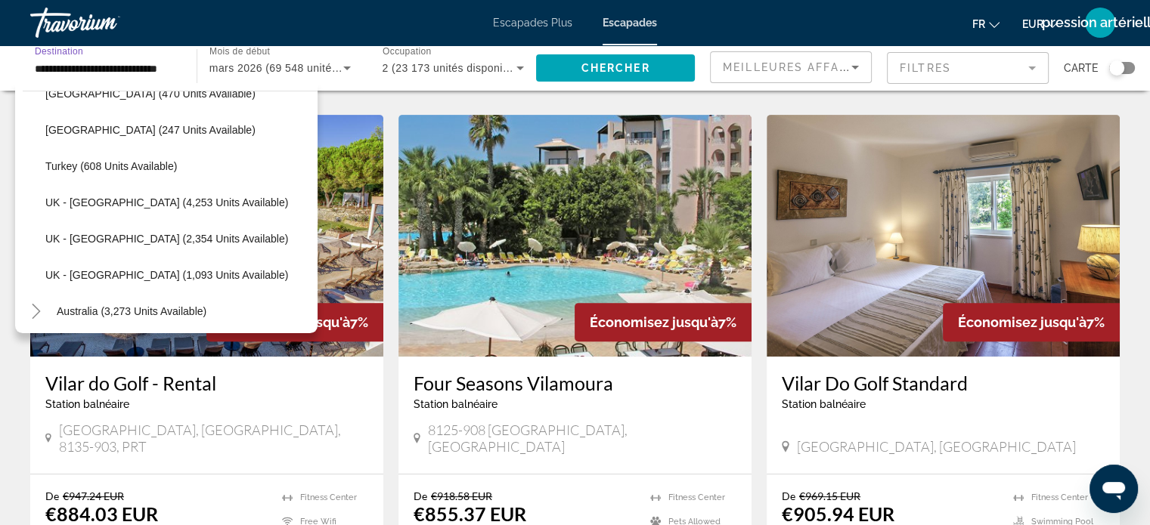
scroll to position [930, 0]
click at [119, 240] on span "UK - [GEOGRAPHIC_DATA] (2,354 units available)" at bounding box center [166, 240] width 243 height 12
type input "**********"
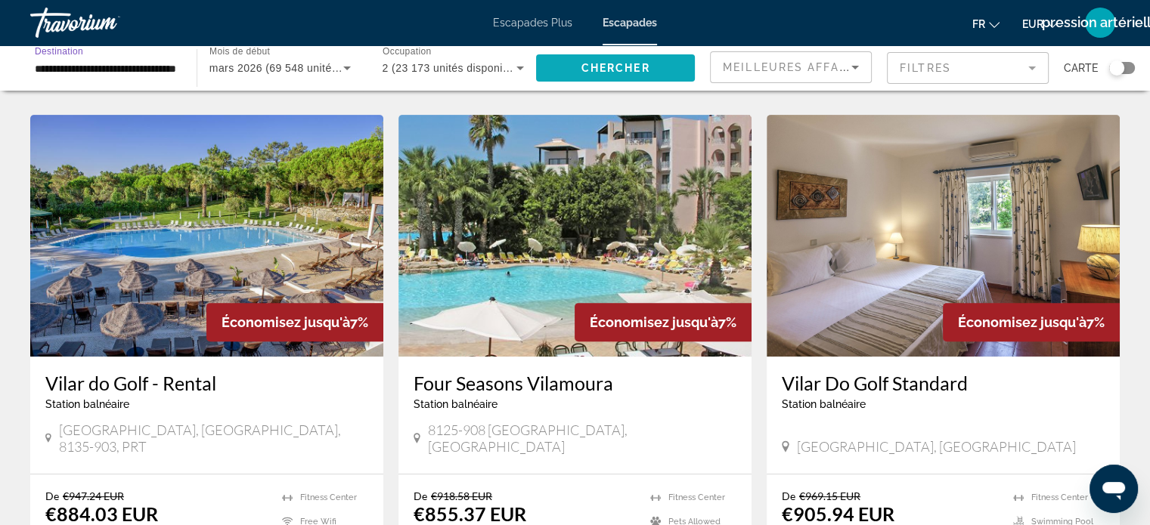
click at [619, 51] on span "Widget de recherche" at bounding box center [615, 68] width 159 height 36
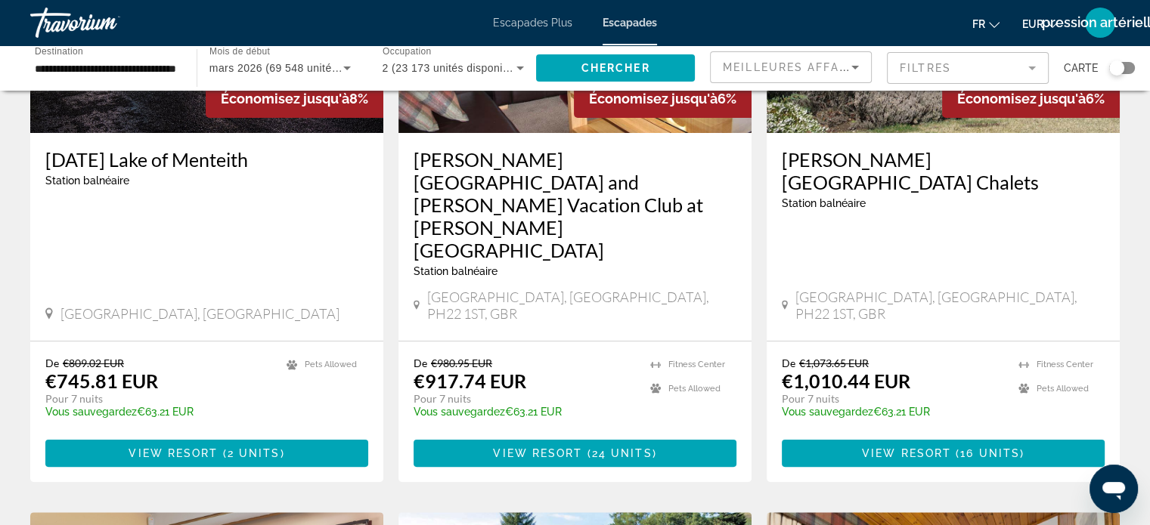
scroll to position [254, 0]
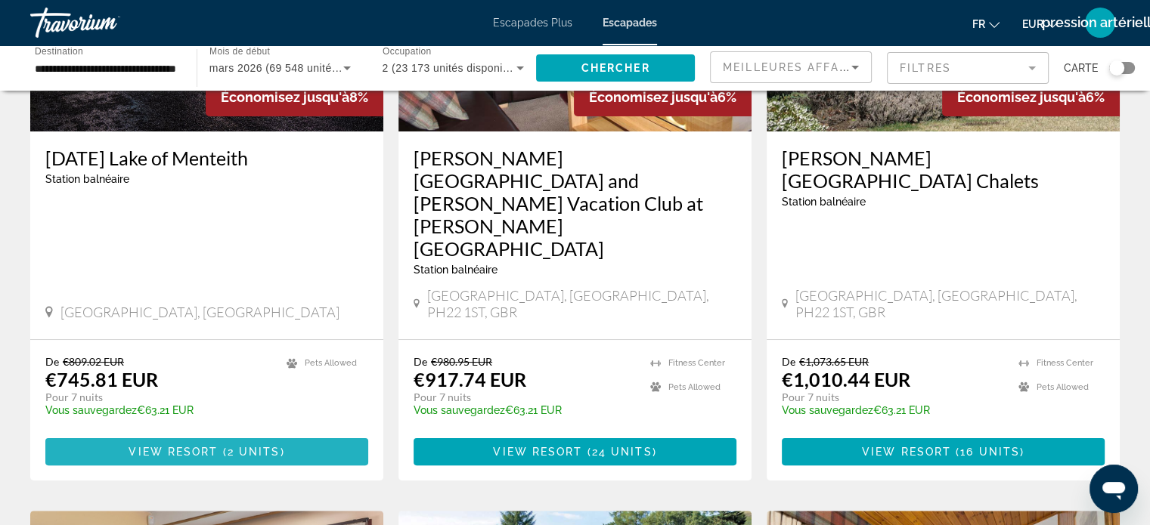
click at [215, 446] on span "View Resort" at bounding box center [173, 452] width 89 height 12
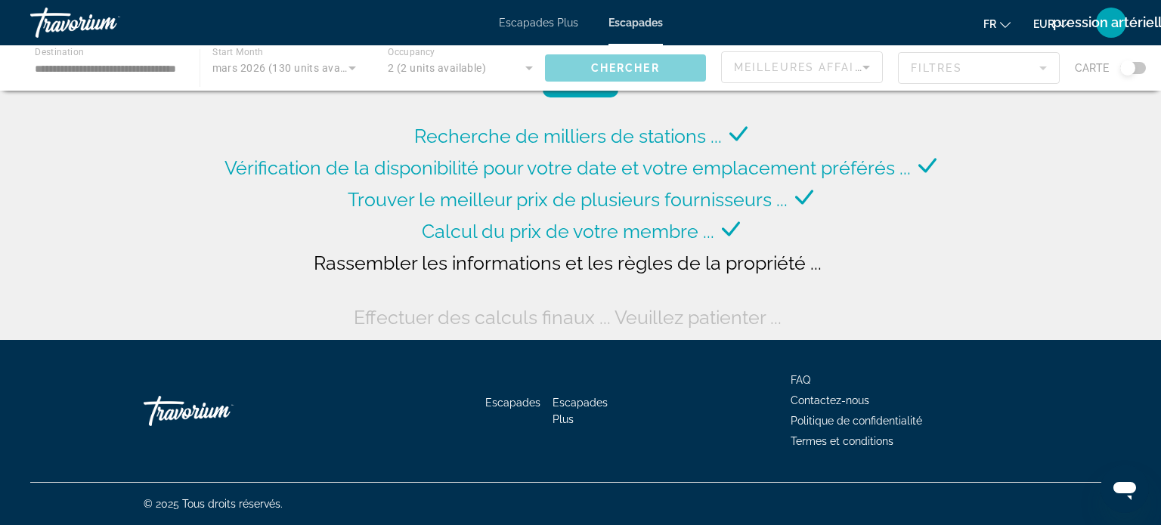
click at [290, 176] on span "Vérification de la disponibilité pour votre date et votre emplacement préférés …" at bounding box center [568, 167] width 686 height 23
